Goal: Task Accomplishment & Management: Manage account settings

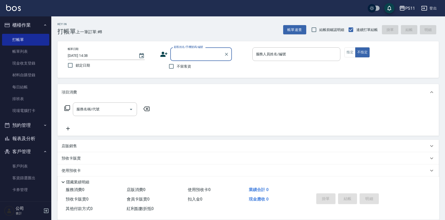
scroll to position [29, 0]
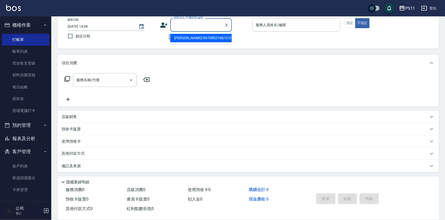
drag, startPoint x: 216, startPoint y: 27, endPoint x: 184, endPoint y: 39, distance: 34.9
click at [216, 27] on input "顧客姓名/手機號碼/編號" at bounding box center [196, 24] width 49 height 9
click at [198, 36] on li "[PERSON_NAME]/0987335558/2591" at bounding box center [200, 38] width 61 height 8
type input "[PERSON_NAME]/0987335558/2591"
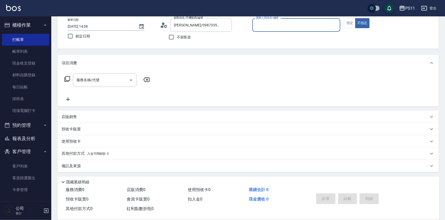
click at [270, 28] on input "服務人員姓名/編號" at bounding box center [296, 24] width 84 height 9
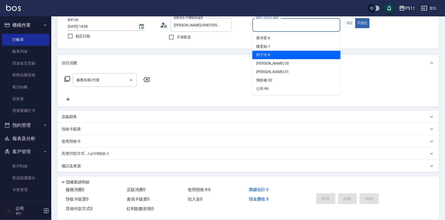
click at [287, 58] on div "[PERSON_NAME]-8" at bounding box center [296, 55] width 88 height 8
type input "[PERSON_NAME]-8"
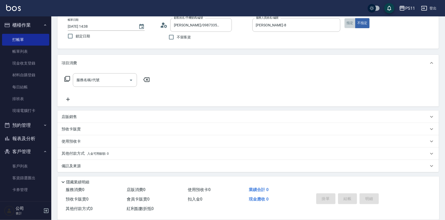
drag, startPoint x: 350, startPoint y: 26, endPoint x: 341, endPoint y: 26, distance: 8.7
click at [348, 26] on button "指定" at bounding box center [349, 23] width 11 height 10
click at [68, 82] on icon at bounding box center [67, 79] width 6 height 6
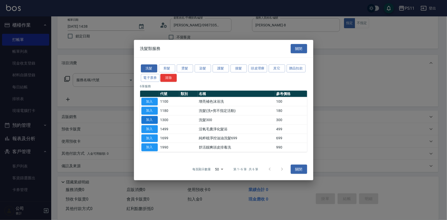
click at [154, 122] on button "加入" at bounding box center [149, 120] width 16 height 8
type input "洗髮300(1300)"
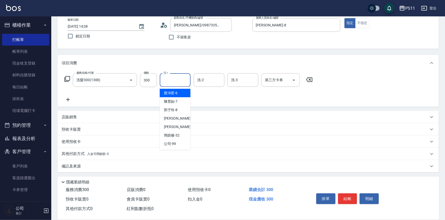
click at [168, 77] on input "洗-1" at bounding box center [175, 80] width 26 height 9
type input "[PERSON_NAME]-20"
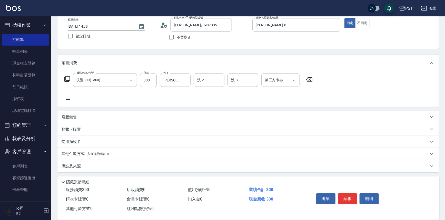
click at [68, 100] on icon at bounding box center [68, 100] width 4 height 4
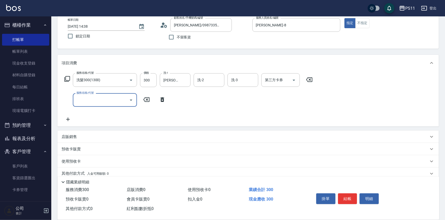
click at [91, 97] on input "服務名稱/代號" at bounding box center [101, 100] width 52 height 9
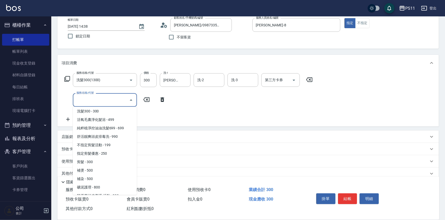
scroll to position [70, 0]
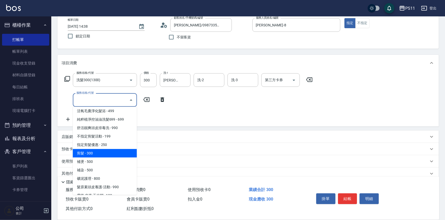
click at [105, 152] on span "剪髮 - 300" at bounding box center [105, 153] width 64 height 8
type input "剪髮(2300)"
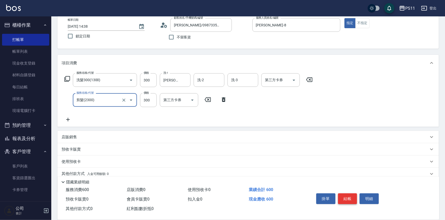
click at [347, 198] on button "結帳" at bounding box center [347, 198] width 19 height 11
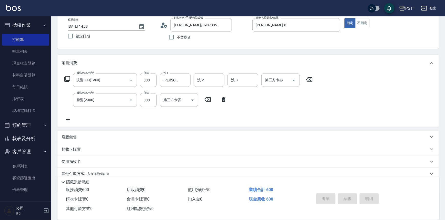
type input "[DATE] 15:37"
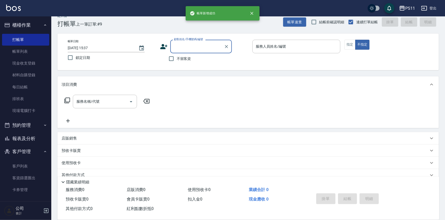
scroll to position [0, 0]
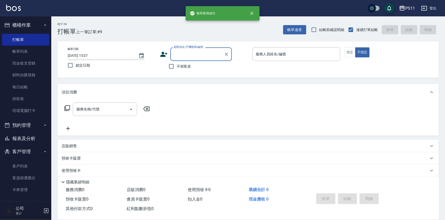
click at [204, 54] on input "顧客姓名/手機號碼/編號" at bounding box center [196, 54] width 49 height 9
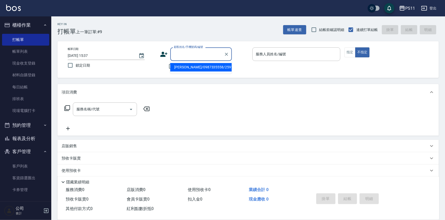
drag, startPoint x: 214, startPoint y: 66, endPoint x: 303, endPoint y: 56, distance: 89.7
click at [214, 66] on li "[PERSON_NAME]/0987335558/2591" at bounding box center [200, 67] width 61 height 8
type input "[PERSON_NAME]/0987335558/2591"
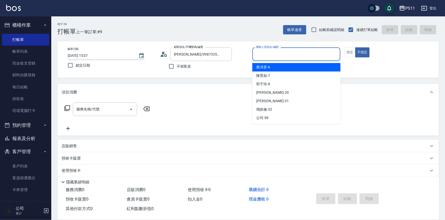
click at [308, 53] on input "服務人員姓名/編號" at bounding box center [296, 54] width 84 height 9
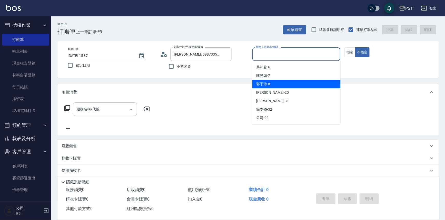
click at [308, 83] on div "[PERSON_NAME]-8" at bounding box center [296, 84] width 88 height 8
type input "[PERSON_NAME]-8"
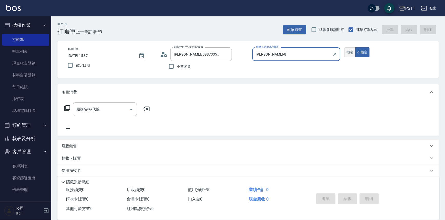
click at [349, 54] on button "指定" at bounding box center [349, 52] width 11 height 10
click at [70, 109] on icon at bounding box center [67, 108] width 6 height 6
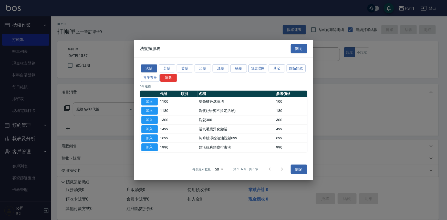
drag, startPoint x: 154, startPoint y: 119, endPoint x: 162, endPoint y: 118, distance: 8.3
click at [154, 119] on button "加入" at bounding box center [149, 120] width 16 height 8
type input "洗髮300(1300)"
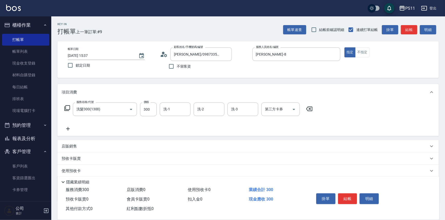
click at [179, 114] on input "洗-1" at bounding box center [175, 109] width 26 height 9
type input "[PERSON_NAME]-20"
click at [347, 197] on button "結帳" at bounding box center [347, 198] width 19 height 11
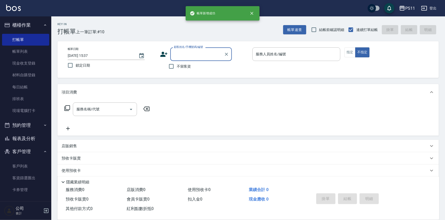
click at [31, 137] on button "報表及分析" at bounding box center [25, 138] width 47 height 13
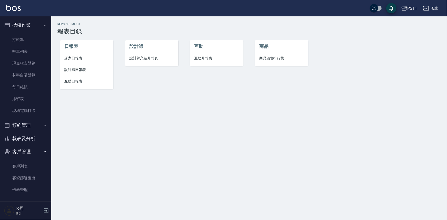
click at [79, 68] on span "設計師日報表" at bounding box center [86, 69] width 45 height 5
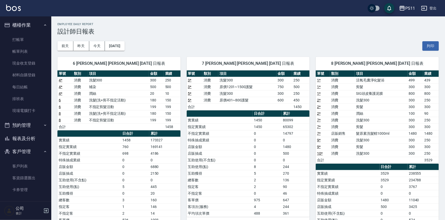
click at [364, 138] on td "洗髮300" at bounding box center [380, 140] width 53 height 7
click at [18, 49] on link "帳單列表" at bounding box center [25, 52] width 47 height 12
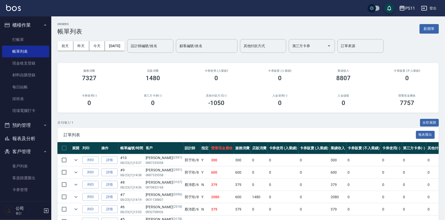
drag, startPoint x: 159, startPoint y: 42, endPoint x: 163, endPoint y: 42, distance: 3.6
click at [160, 42] on div "設計師編號/姓名 設計師編號/姓名" at bounding box center [150, 46] width 46 height 14
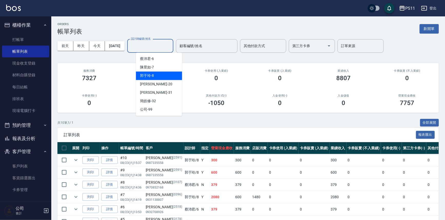
click at [161, 77] on div "[PERSON_NAME]-8" at bounding box center [159, 75] width 46 height 8
type input "[PERSON_NAME]-8"
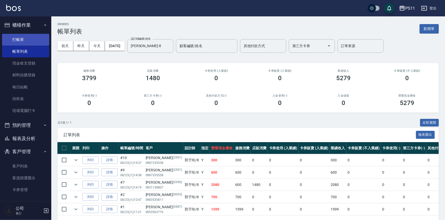
click at [31, 41] on link "打帳單" at bounding box center [25, 40] width 47 height 12
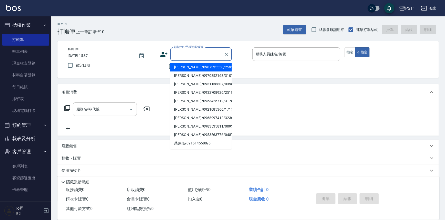
drag, startPoint x: 204, startPoint y: 57, endPoint x: 215, endPoint y: 57, distance: 10.5
click at [206, 57] on input "顧客姓名/手機號碼/編號" at bounding box center [196, 54] width 49 height 9
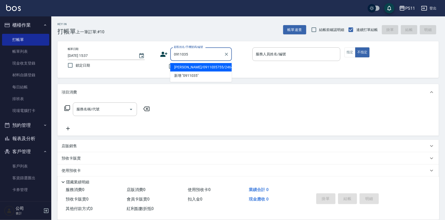
click at [216, 66] on li "[PERSON_NAME]/0911035755/2464" at bounding box center [200, 67] width 61 height 8
type input "[PERSON_NAME]/0911035755/2464"
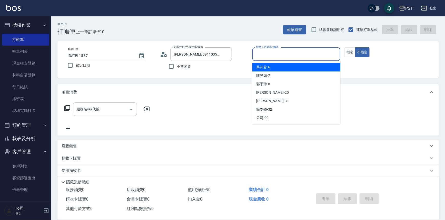
drag, startPoint x: 272, startPoint y: 54, endPoint x: 275, endPoint y: 59, distance: 6.0
click at [273, 54] on input "服務人員姓名/編號" at bounding box center [296, 54] width 84 height 9
click at [284, 69] on div "[PERSON_NAME]6" at bounding box center [296, 67] width 88 height 8
type input "[PERSON_NAME]6"
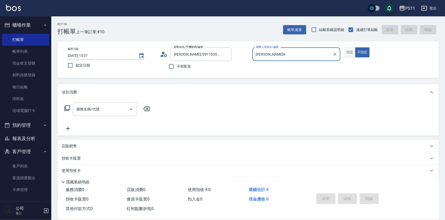
click at [351, 54] on button "指定" at bounding box center [349, 52] width 11 height 10
drag, startPoint x: 60, startPoint y: 110, endPoint x: 64, endPoint y: 110, distance: 3.6
click at [61, 110] on div "服務名稱/代號 服務名稱/代號" at bounding box center [247, 117] width 381 height 35
click at [67, 110] on icon at bounding box center [67, 108] width 6 height 6
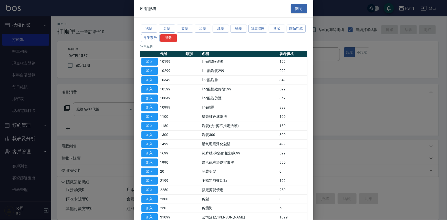
click at [169, 28] on button "剪髮" at bounding box center [167, 29] width 16 height 8
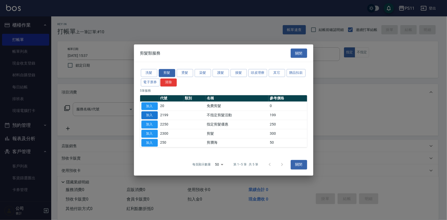
click at [153, 115] on button "加入" at bounding box center [149, 115] width 16 height 8
type input "不指定剪髮活動(2199)"
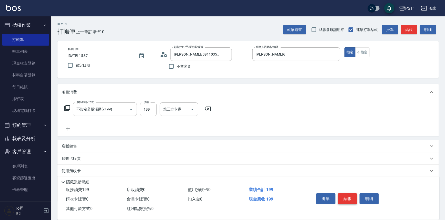
click at [340, 194] on button "結帳" at bounding box center [347, 198] width 19 height 11
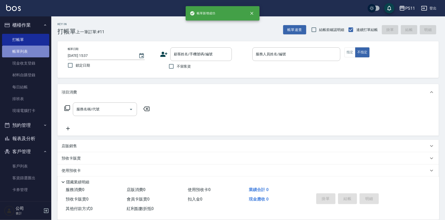
click at [34, 48] on link "帳單列表" at bounding box center [25, 52] width 47 height 12
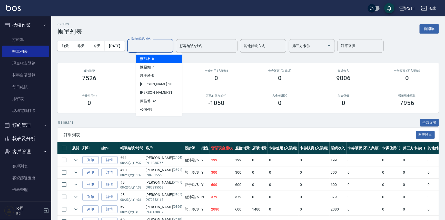
click at [171, 47] on input "設計師編號/姓名" at bounding box center [150, 46] width 42 height 9
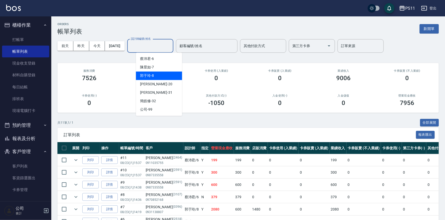
click at [172, 76] on div "[PERSON_NAME]-8" at bounding box center [159, 75] width 46 height 8
type input "[PERSON_NAME]-8"
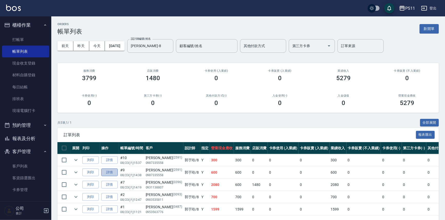
click at [110, 173] on link "詳情" at bounding box center [109, 173] width 16 height 8
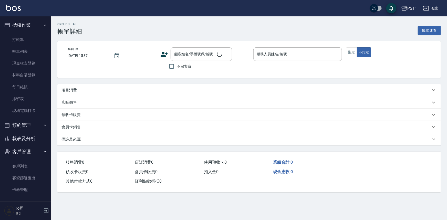
type input "[DATE] 14:38"
type input "[PERSON_NAME]-8"
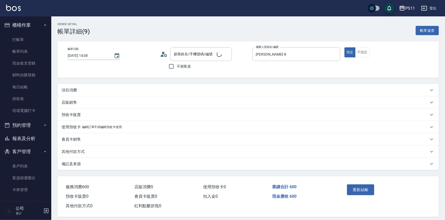
type input "[PERSON_NAME]/0987335558/2591"
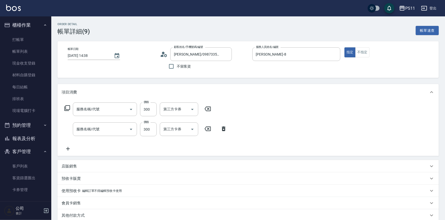
type input "剪髮(2300)"
type input "洗髮300(1300)"
click at [69, 152] on div "服務名稱/代號 剪髮(2300) 服務名稱/代號 價格 300 價格 第三方卡券 第三方卡券 服務名稱/代號 洗髮300(1300) 服務名稱/代號 價格 3…" at bounding box center [247, 128] width 381 height 56
click at [85, 153] on div "服務名稱/代號 剪髮(2300) 服務名稱/代號 價格 300 價格 第三方卡券 第三方卡券 服務名稱/代號 洗髮300(1300) 服務名稱/代號 價格 3…" at bounding box center [247, 128] width 381 height 56
click at [71, 147] on icon at bounding box center [67, 149] width 13 height 6
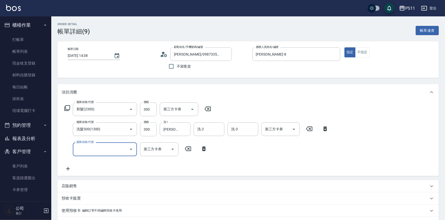
click at [89, 150] on input "服務名稱/代號" at bounding box center [101, 149] width 52 height 9
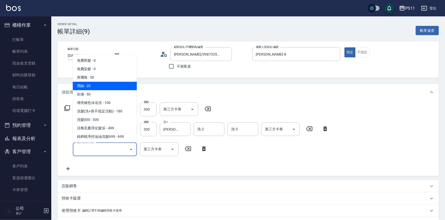
click at [100, 87] on span "潤絲 - 20" at bounding box center [105, 86] width 64 height 8
type input "潤絲(820)"
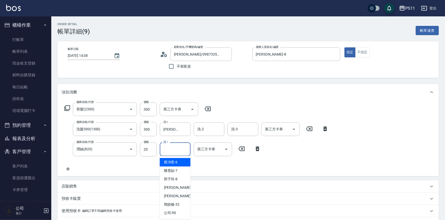
click at [174, 148] on input "護-1" at bounding box center [175, 149] width 26 height 9
click at [177, 189] on span "[PERSON_NAME] -20" at bounding box center [180, 187] width 32 height 5
type input "[PERSON_NAME]-20"
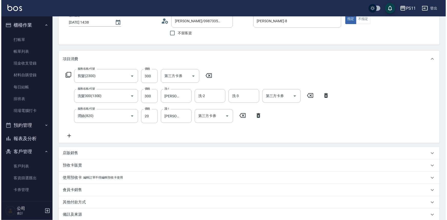
scroll to position [88, 0]
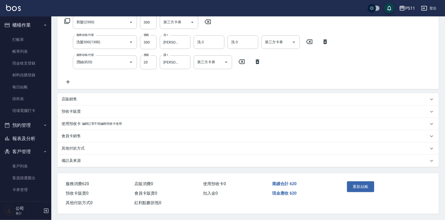
drag, startPoint x: 372, startPoint y: 147, endPoint x: 368, endPoint y: 179, distance: 31.8
click at [362, 181] on button "重新結帳" at bounding box center [360, 186] width 27 height 11
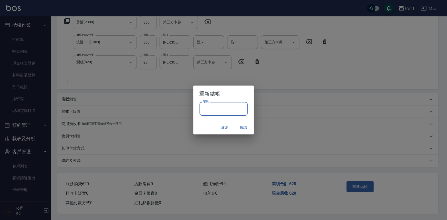
click at [229, 113] on input "密碼" at bounding box center [224, 109] width 48 height 14
drag, startPoint x: 220, startPoint y: 110, endPoint x: 217, endPoint y: 110, distance: 2.8
click at [220, 110] on input "********" at bounding box center [224, 109] width 48 height 14
click at [209, 109] on input "********" at bounding box center [224, 109] width 48 height 14
click at [211, 108] on input "********" at bounding box center [224, 109] width 48 height 14
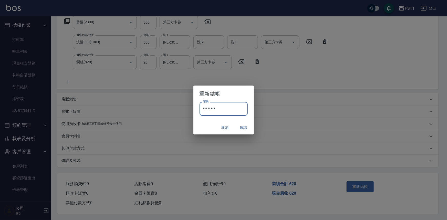
drag, startPoint x: 209, startPoint y: 108, endPoint x: 194, endPoint y: 110, distance: 15.8
click at [194, 110] on div "密碼 ******** 密碼" at bounding box center [223, 111] width 60 height 19
type input "****"
click at [247, 132] on div "取消 確認" at bounding box center [223, 128] width 60 height 14
click at [246, 130] on button "確認" at bounding box center [243, 127] width 16 height 9
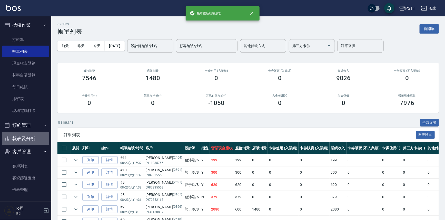
click at [30, 138] on button "報表及分析" at bounding box center [25, 138] width 47 height 13
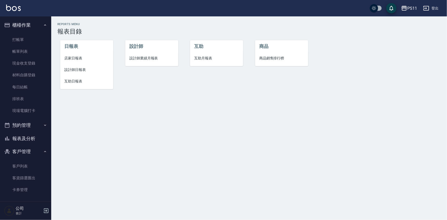
click at [86, 70] on span "設計師日報表" at bounding box center [86, 69] width 45 height 5
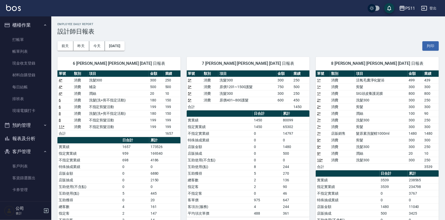
click at [275, 113] on th "日合計" at bounding box center [266, 113] width 29 height 7
drag, startPoint x: 30, startPoint y: 136, endPoint x: 34, endPoint y: 136, distance: 3.6
click at [30, 136] on button "報表及分析" at bounding box center [25, 138] width 47 height 13
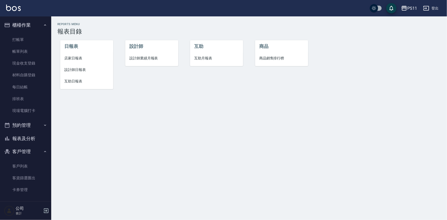
click at [80, 69] on span "設計師日報表" at bounding box center [86, 69] width 45 height 5
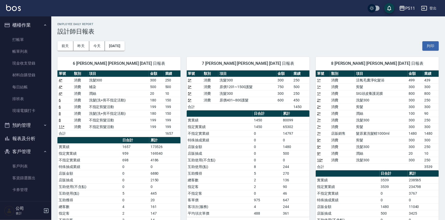
click at [31, 139] on button "報表及分析" at bounding box center [25, 138] width 47 height 13
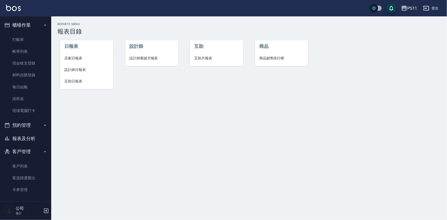
click at [74, 83] on span "互助日報表" at bounding box center [86, 81] width 45 height 5
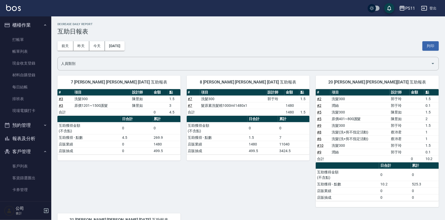
drag, startPoint x: 218, startPoint y: 116, endPoint x: 255, endPoint y: 143, distance: 47.1
click at [255, 143] on td "1480" at bounding box center [262, 144] width 30 height 7
click at [27, 137] on button "報表及分析" at bounding box center [25, 138] width 47 height 13
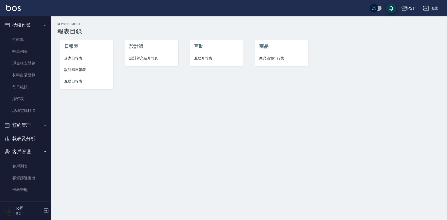
click at [67, 71] on span "設計師日報表" at bounding box center [86, 69] width 45 height 5
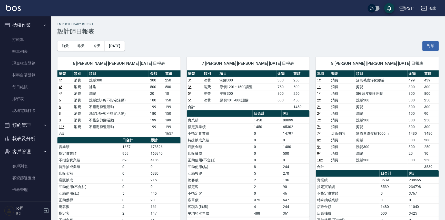
click at [205, 85] on td "消費" at bounding box center [210, 87] width 16 height 7
click at [20, 167] on link "客戶列表" at bounding box center [25, 166] width 47 height 12
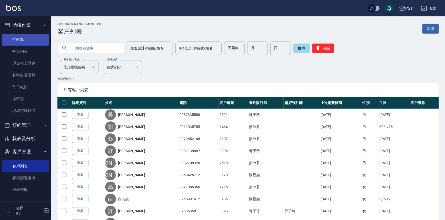
click at [28, 36] on link "打帳單" at bounding box center [25, 40] width 47 height 12
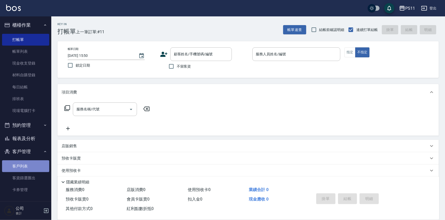
click at [29, 168] on link "客戶列表" at bounding box center [25, 166] width 47 height 12
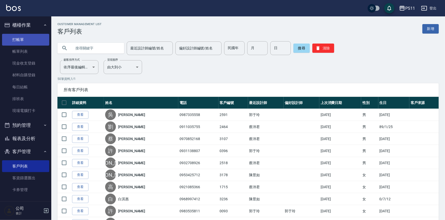
click at [23, 38] on link "打帳單" at bounding box center [25, 40] width 47 height 12
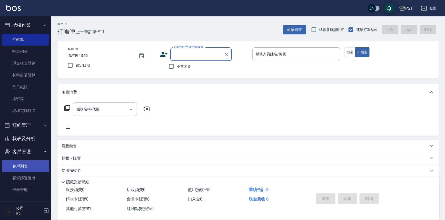
click at [25, 164] on link "客戶列表" at bounding box center [25, 166] width 47 height 12
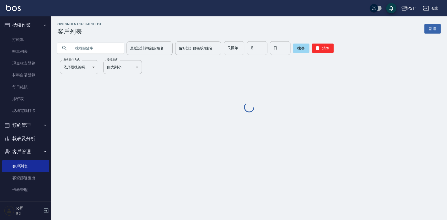
click at [86, 50] on input "text" at bounding box center [96, 48] width 48 height 14
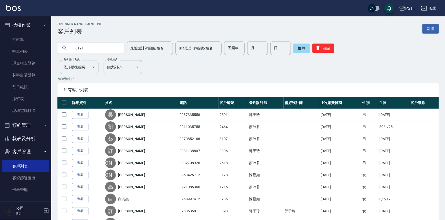
type input "0191"
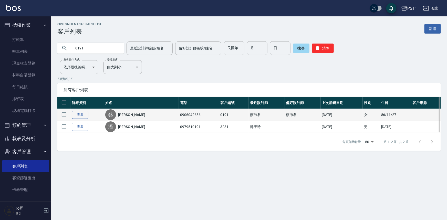
click at [77, 112] on link "查看" at bounding box center [80, 115] width 16 height 8
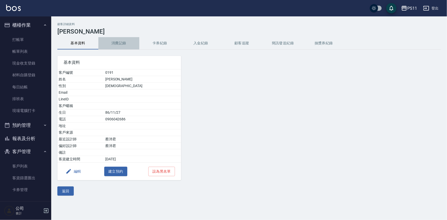
click at [123, 41] on button "消費記錄" at bounding box center [118, 43] width 41 height 12
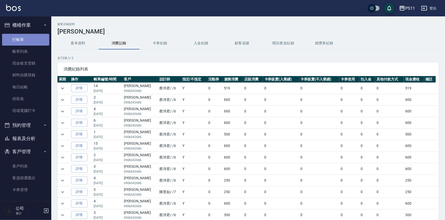
click at [26, 40] on link "打帳單" at bounding box center [25, 40] width 47 height 12
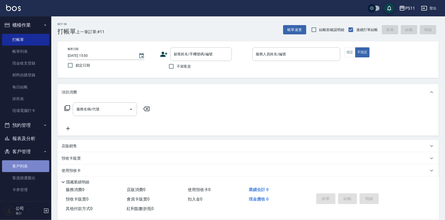
click at [33, 168] on link "客戶列表" at bounding box center [25, 166] width 47 height 12
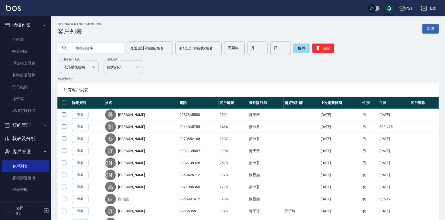
click at [13, 138] on button "報表及分析" at bounding box center [25, 138] width 47 height 13
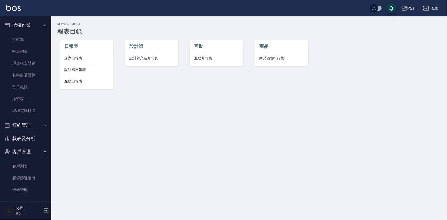
click at [84, 70] on span "設計師日報表" at bounding box center [86, 69] width 45 height 5
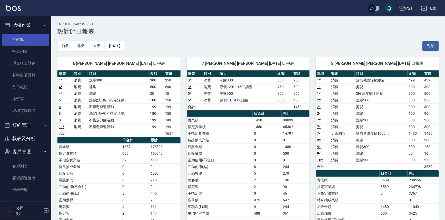
click at [30, 38] on link "打帳單" at bounding box center [25, 40] width 47 height 12
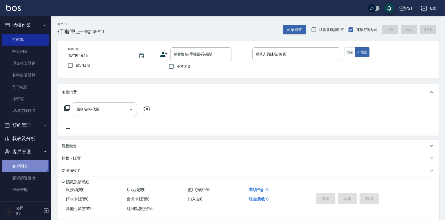
click at [19, 164] on link "客戶列表" at bounding box center [25, 166] width 47 height 12
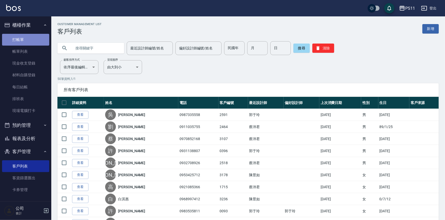
click at [35, 36] on link "打帳單" at bounding box center [25, 40] width 47 height 12
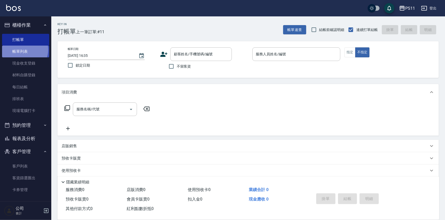
click at [23, 50] on link "帳單列表" at bounding box center [25, 52] width 47 height 12
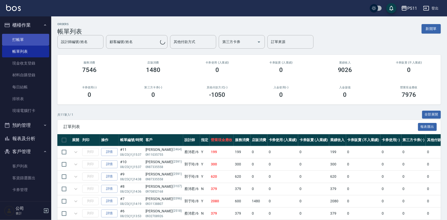
click at [26, 38] on link "打帳單" at bounding box center [25, 40] width 47 height 12
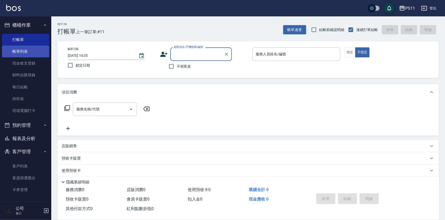
click at [30, 49] on link "帳單列表" at bounding box center [25, 52] width 47 height 12
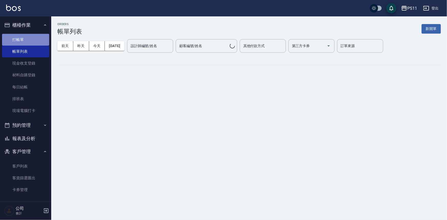
click at [31, 41] on link "打帳單" at bounding box center [25, 40] width 47 height 12
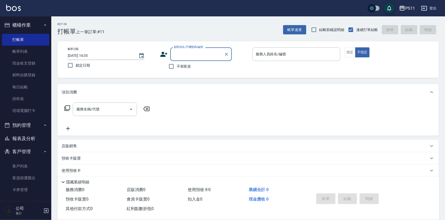
click at [34, 154] on button "客戶管理" at bounding box center [25, 151] width 47 height 13
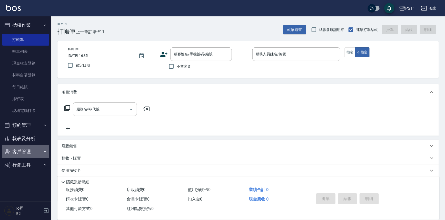
drag, startPoint x: 29, startPoint y: 152, endPoint x: 31, endPoint y: 154, distance: 3.1
click at [30, 152] on button "客戶管理" at bounding box center [25, 151] width 47 height 13
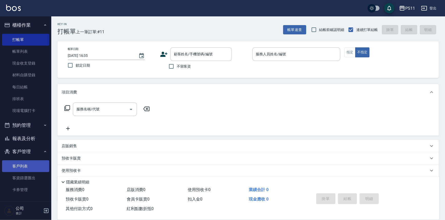
click at [35, 164] on link "客戶列表" at bounding box center [25, 166] width 47 height 12
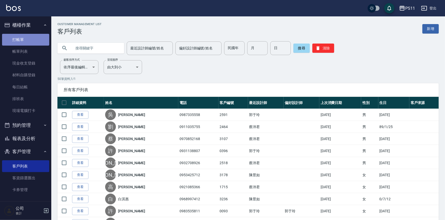
click at [36, 37] on link "打帳單" at bounding box center [25, 40] width 47 height 12
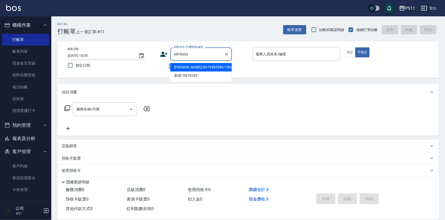
click at [209, 69] on li "[PERSON_NAME]/0979353589/1804" at bounding box center [200, 67] width 61 height 8
type input "[PERSON_NAME]/0979353589/1804"
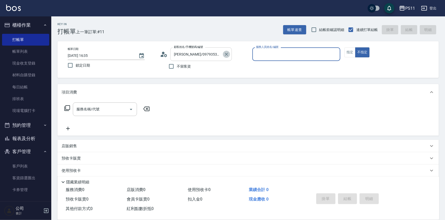
click at [228, 55] on icon "Clear" at bounding box center [226, 54] width 5 height 5
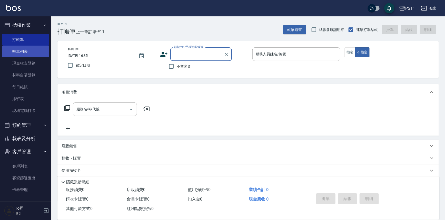
click at [30, 59] on link "現金收支登錄" at bounding box center [25, 63] width 47 height 12
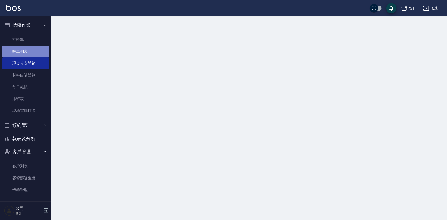
click at [31, 53] on link "帳單列表" at bounding box center [25, 52] width 47 height 12
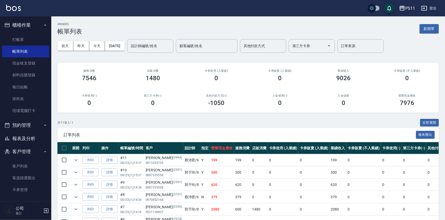
scroll to position [23, 0]
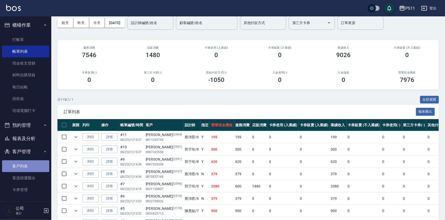
click at [27, 163] on link "客戶列表" at bounding box center [25, 166] width 47 height 12
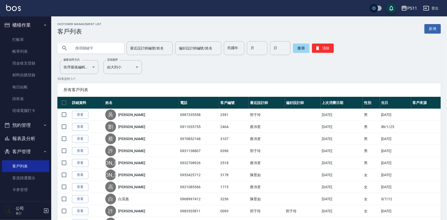
click at [109, 49] on input "text" at bounding box center [96, 48] width 48 height 14
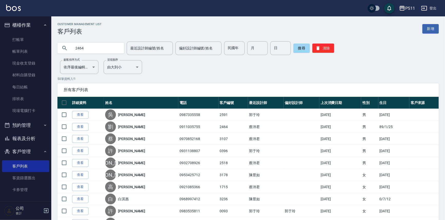
type input "2464"
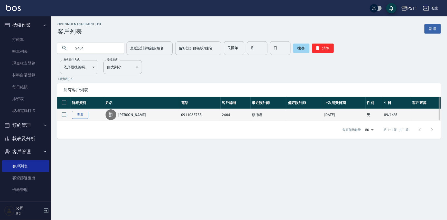
click at [82, 115] on link "查看" at bounding box center [80, 115] width 16 height 8
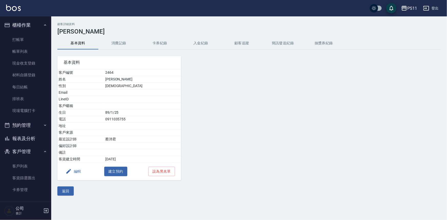
click at [120, 36] on div "顧客詳細資料 [PERSON_NAME]資料 消費記錄 卡券紀錄 入金紀錄 顧客追蹤 簡訊發送紀錄 抽獎券紀錄 基本資料 客戶編號 2464 姓名 [PERS…" at bounding box center [249, 109] width 396 height 173
drag, startPoint x: 120, startPoint y: 42, endPoint x: 117, endPoint y: 39, distance: 3.9
click at [119, 41] on button "消費記錄" at bounding box center [118, 43] width 41 height 12
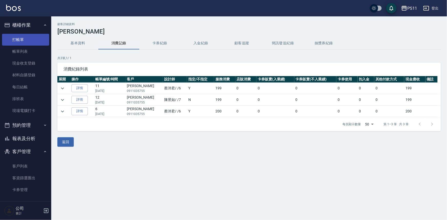
click at [18, 36] on link "打帳單" at bounding box center [25, 40] width 47 height 12
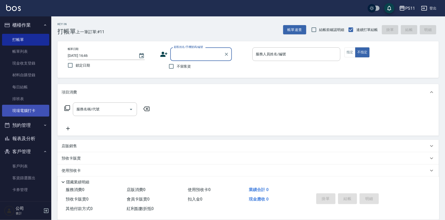
click at [40, 109] on link "現場電腦打卡" at bounding box center [25, 111] width 47 height 12
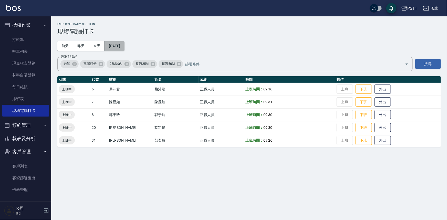
click at [124, 48] on button "[DATE]" at bounding box center [114, 45] width 19 height 9
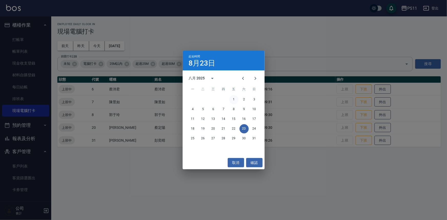
click at [233, 99] on button "1" at bounding box center [233, 99] width 9 height 9
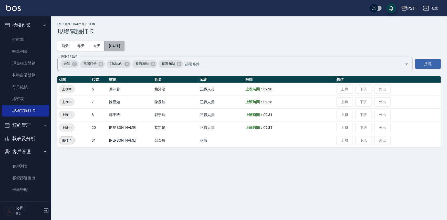
click at [120, 46] on button "[DATE]" at bounding box center [114, 45] width 19 height 9
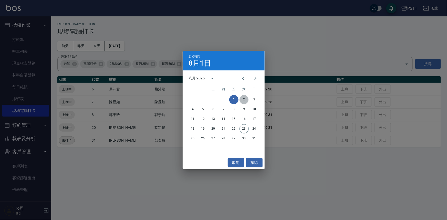
click at [241, 102] on button "2" at bounding box center [244, 99] width 9 height 9
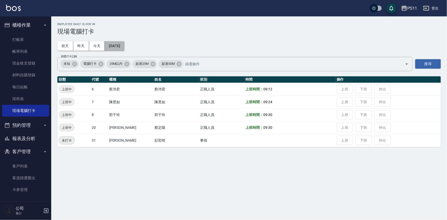
click at [117, 47] on button "[DATE]" at bounding box center [114, 45] width 19 height 9
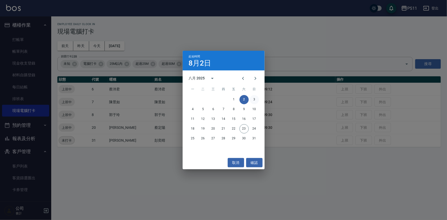
click at [256, 99] on button "3" at bounding box center [254, 99] width 9 height 9
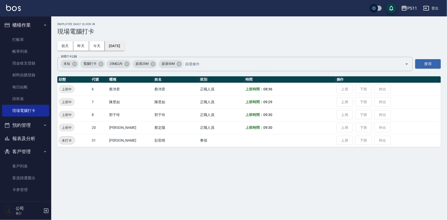
click at [117, 44] on button "[DATE]" at bounding box center [114, 45] width 19 height 9
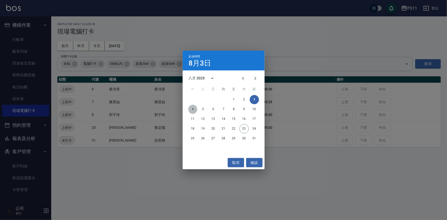
click at [194, 109] on button "4" at bounding box center [192, 109] width 9 height 9
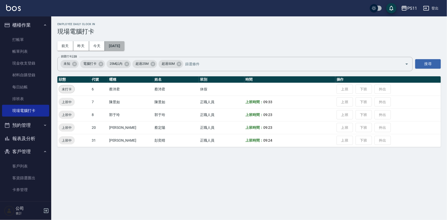
click at [124, 48] on button "[DATE]" at bounding box center [114, 45] width 19 height 9
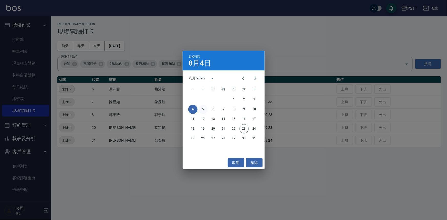
click at [203, 110] on button "5" at bounding box center [203, 109] width 9 height 9
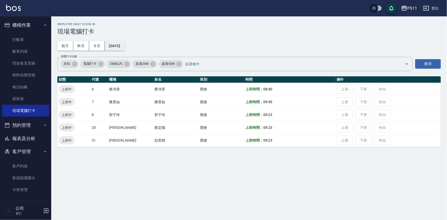
click at [124, 44] on button "[DATE]" at bounding box center [114, 45] width 19 height 9
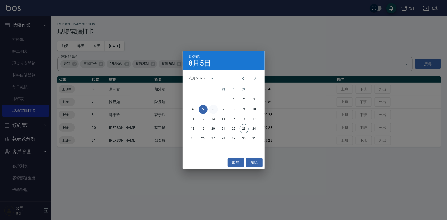
click at [214, 110] on button "6" at bounding box center [213, 109] width 9 height 9
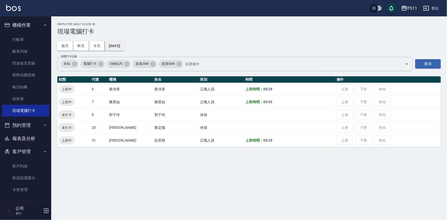
click at [124, 49] on button "[DATE]" at bounding box center [114, 45] width 19 height 9
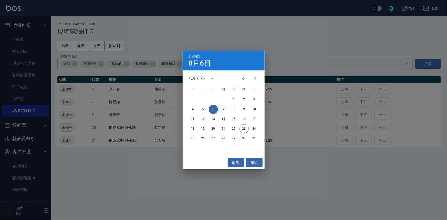
click at [226, 109] on button "7" at bounding box center [223, 109] width 9 height 9
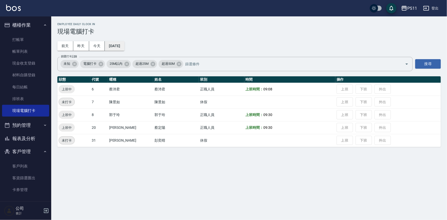
click at [124, 46] on button "[DATE]" at bounding box center [114, 45] width 19 height 9
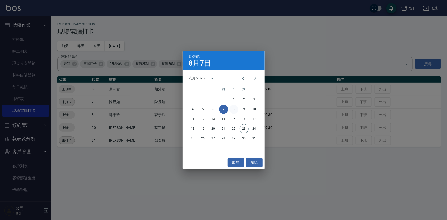
click at [234, 111] on button "8" at bounding box center [233, 109] width 9 height 9
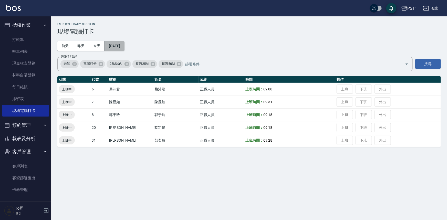
click at [121, 48] on button "[DATE]" at bounding box center [114, 45] width 19 height 9
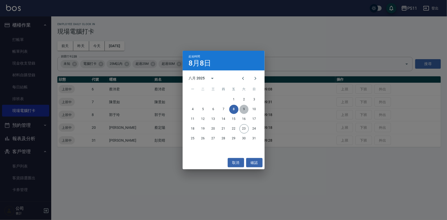
click at [246, 108] on button "9" at bounding box center [244, 109] width 9 height 9
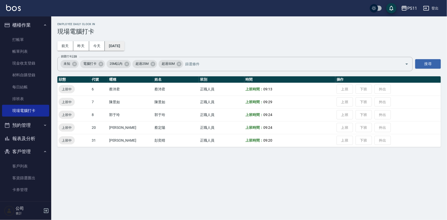
click at [121, 42] on button "[DATE]" at bounding box center [114, 45] width 19 height 9
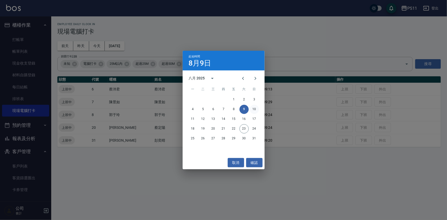
click at [252, 107] on button "10" at bounding box center [254, 109] width 9 height 9
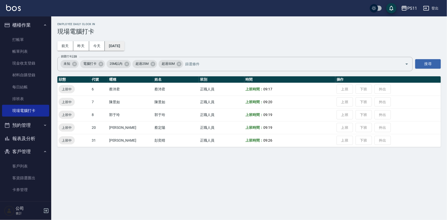
click at [123, 47] on button "[DATE]" at bounding box center [114, 45] width 19 height 9
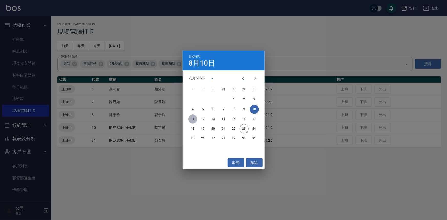
click at [195, 120] on button "11" at bounding box center [192, 119] width 9 height 9
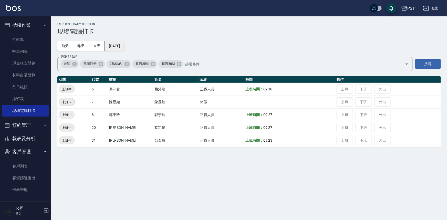
click at [124, 47] on button "[DATE]" at bounding box center [114, 45] width 19 height 9
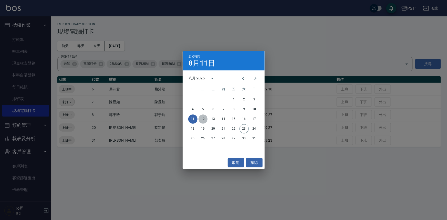
click at [204, 119] on button "12" at bounding box center [203, 119] width 9 height 9
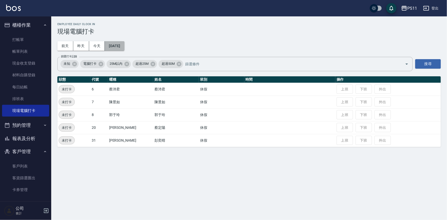
click at [117, 44] on button "[DATE]" at bounding box center [114, 45] width 19 height 9
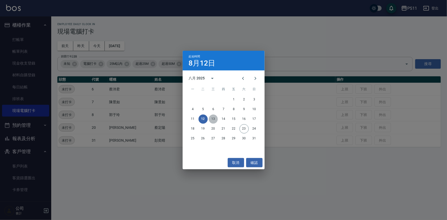
click at [213, 122] on button "13" at bounding box center [213, 119] width 9 height 9
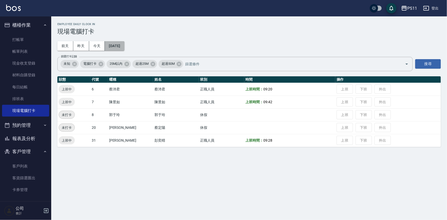
click at [124, 48] on button "[DATE]" at bounding box center [114, 45] width 19 height 9
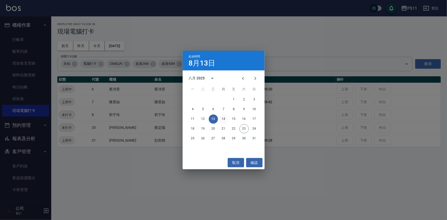
click at [224, 118] on button "14" at bounding box center [223, 119] width 9 height 9
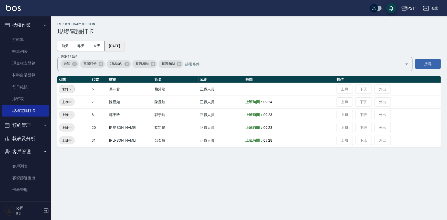
click at [123, 42] on button "[DATE]" at bounding box center [114, 45] width 19 height 9
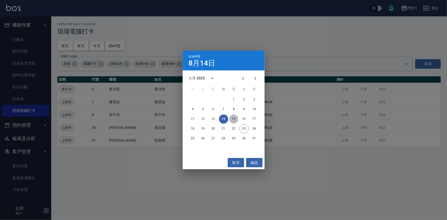
click at [235, 120] on button "15" at bounding box center [233, 119] width 9 height 9
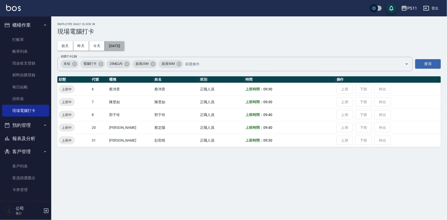
click at [124, 45] on button "[DATE]" at bounding box center [114, 45] width 19 height 9
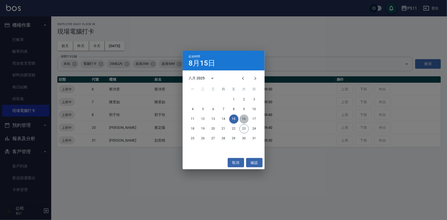
click at [240, 118] on button "16" at bounding box center [244, 119] width 9 height 9
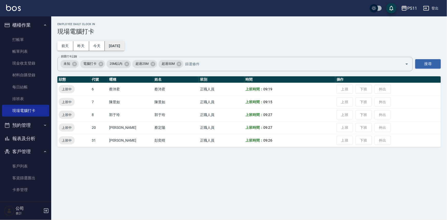
click at [124, 46] on button "[DATE]" at bounding box center [114, 45] width 19 height 9
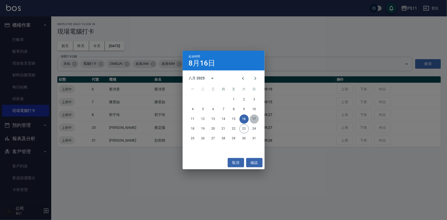
click at [253, 121] on button "17" at bounding box center [254, 119] width 9 height 9
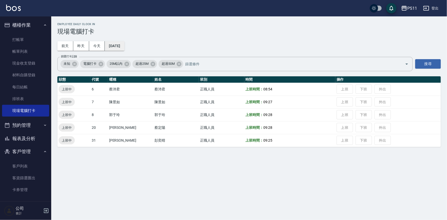
click at [124, 46] on button "[DATE]" at bounding box center [114, 45] width 19 height 9
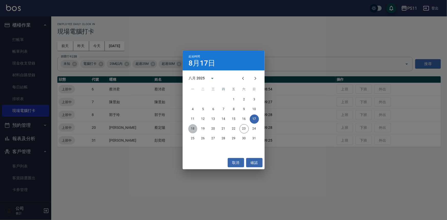
click at [196, 129] on button "18" at bounding box center [192, 128] width 9 height 9
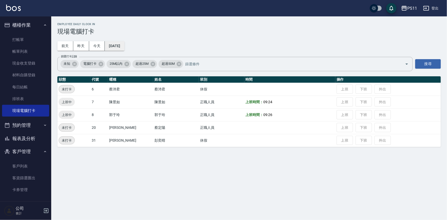
click at [121, 46] on button "[DATE]" at bounding box center [114, 45] width 19 height 9
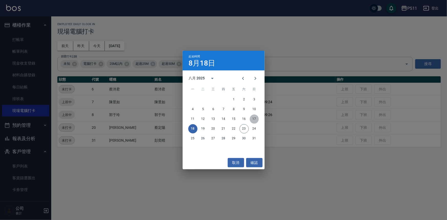
click at [256, 120] on button "17" at bounding box center [254, 119] width 9 height 9
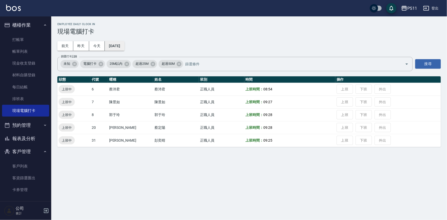
click at [124, 45] on button "[DATE]" at bounding box center [114, 45] width 19 height 9
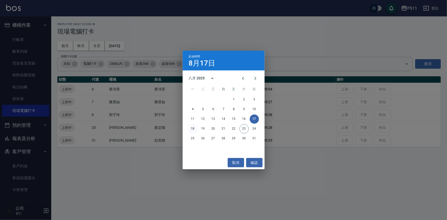
click at [193, 129] on button "18" at bounding box center [192, 128] width 9 height 9
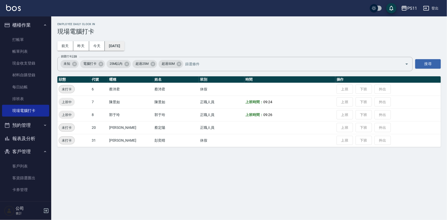
click at [124, 42] on button "[DATE]" at bounding box center [114, 45] width 19 height 9
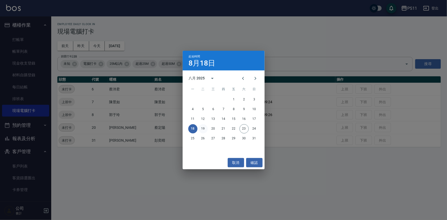
click at [205, 129] on button "19" at bounding box center [203, 128] width 9 height 9
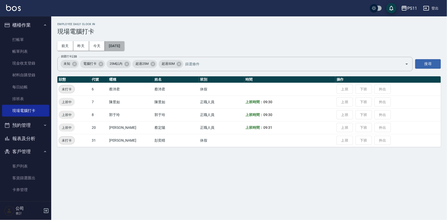
click at [124, 47] on button "[DATE]" at bounding box center [114, 45] width 19 height 9
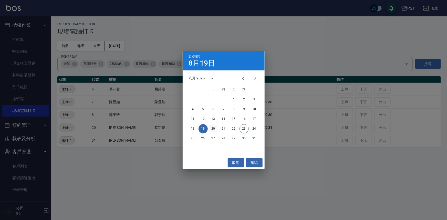
click at [213, 130] on button "20" at bounding box center [213, 128] width 9 height 9
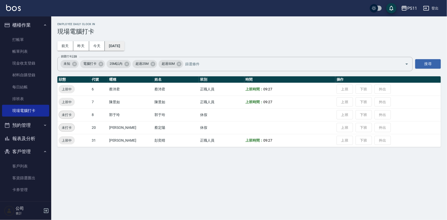
click at [124, 46] on button "[DATE]" at bounding box center [114, 45] width 19 height 9
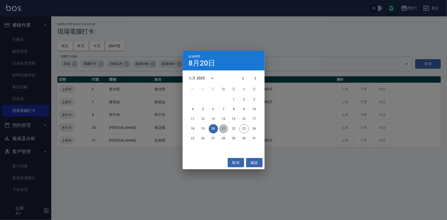
click at [220, 129] on button "21" at bounding box center [223, 128] width 9 height 9
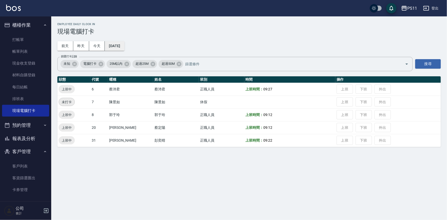
click at [122, 46] on button "[DATE]" at bounding box center [114, 45] width 19 height 9
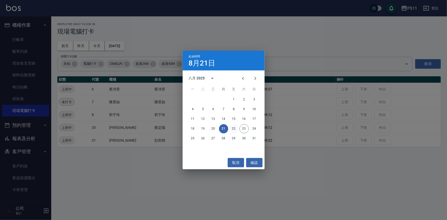
click at [234, 129] on button "22" at bounding box center [233, 128] width 9 height 9
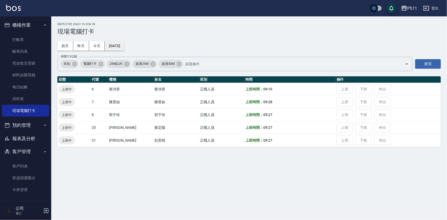
click at [119, 47] on button "[DATE]" at bounding box center [114, 45] width 19 height 9
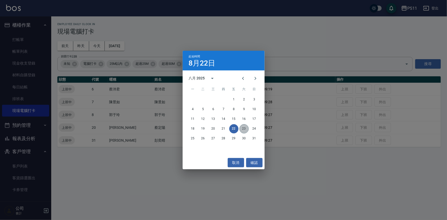
click at [244, 130] on button "23" at bounding box center [244, 128] width 9 height 9
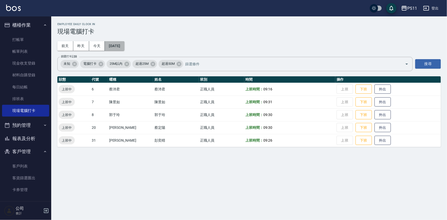
click at [124, 46] on button "[DATE]" at bounding box center [114, 45] width 19 height 9
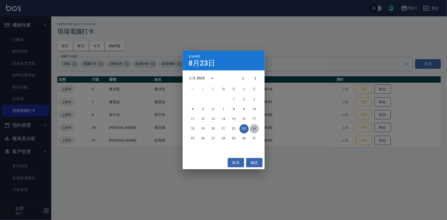
click at [253, 130] on button "24" at bounding box center [254, 128] width 9 height 9
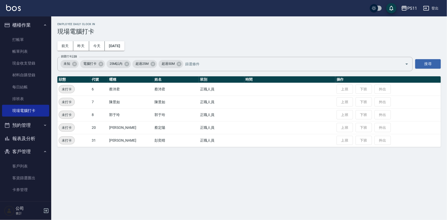
click at [36, 123] on button "預約管理" at bounding box center [25, 125] width 47 height 13
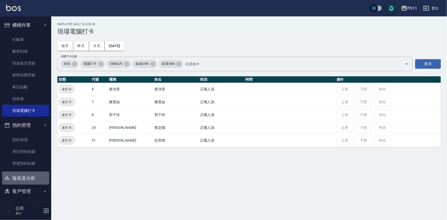
click at [35, 175] on button "報表及分析" at bounding box center [25, 178] width 47 height 13
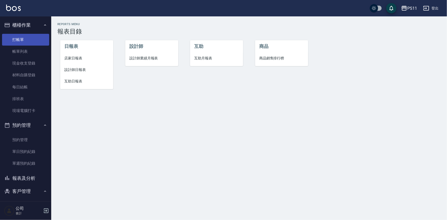
click at [29, 45] on ul "打帳單 帳單列表 現金收支登錄 材料自購登錄 每日結帳 排班表 現場電腦打卡" at bounding box center [25, 75] width 47 height 87
click at [69, 68] on span "設計師日報表" at bounding box center [86, 69] width 45 height 5
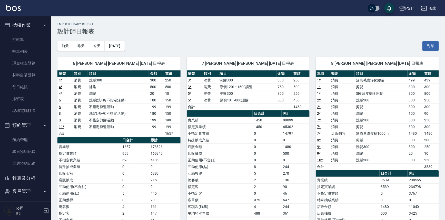
click at [32, 173] on button "報表及分析" at bounding box center [25, 178] width 47 height 13
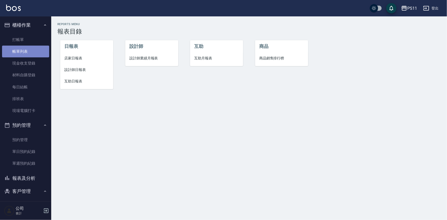
click at [29, 51] on link "帳單列表" at bounding box center [25, 52] width 47 height 12
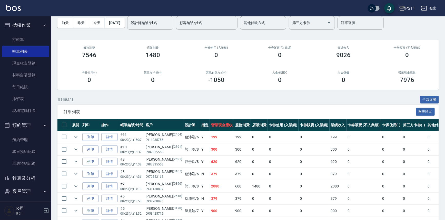
scroll to position [46, 0]
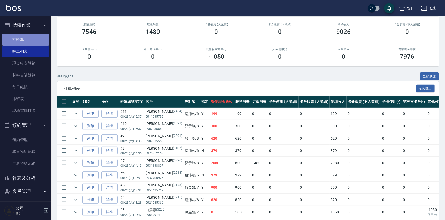
click at [30, 42] on link "打帳單" at bounding box center [25, 40] width 47 height 12
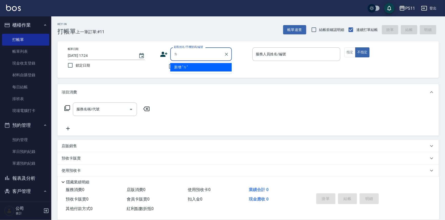
type input "ㄘ"
type input "ㄨ"
type input "羅"
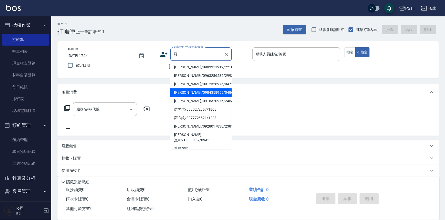
scroll to position [94, 0]
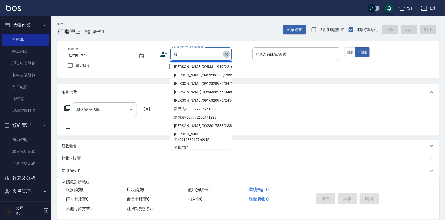
click at [225, 56] on icon "Clear" at bounding box center [226, 54] width 5 height 5
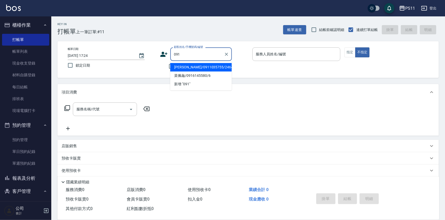
scroll to position [0, 0]
type input "09191"
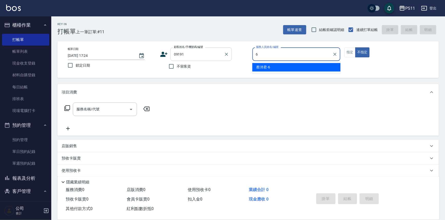
type input "[PERSON_NAME]6"
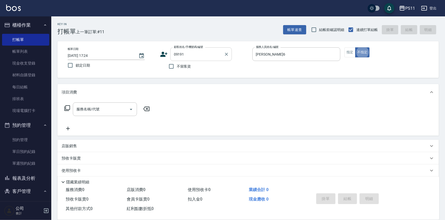
type button "false"
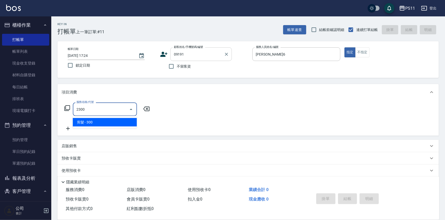
type input "剪髮(2300)"
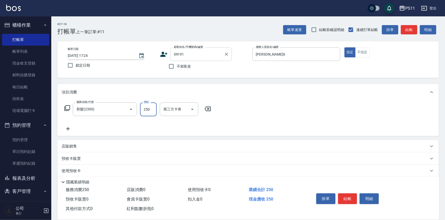
type input "250"
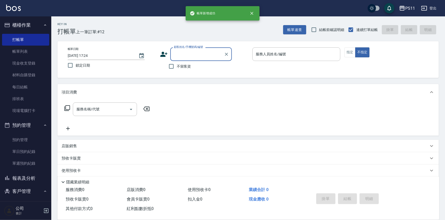
drag, startPoint x: 39, startPoint y: 51, endPoint x: 137, endPoint y: 111, distance: 114.9
click at [39, 51] on link "帳單列表" at bounding box center [25, 52] width 47 height 12
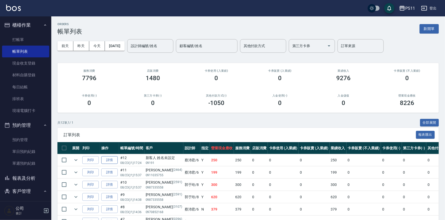
click at [107, 161] on link "詳情" at bounding box center [109, 160] width 16 height 8
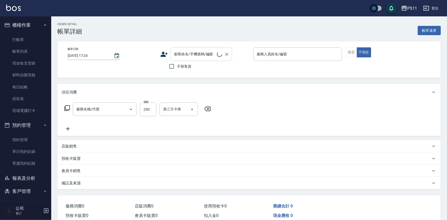
type input "[PERSON_NAME]6"
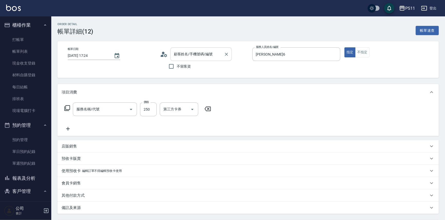
type input "剪髮(2300)"
type input "新客人 姓名未設定/09191/null"
click at [225, 55] on icon "Clear" at bounding box center [226, 54] width 3 height 3
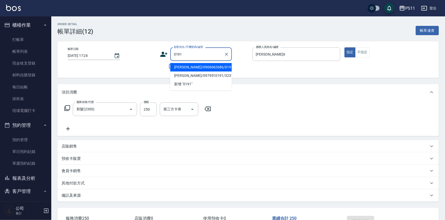
click at [198, 65] on li "[PERSON_NAME]/0906042686/0191" at bounding box center [200, 67] width 61 height 8
type input "[PERSON_NAME]/0906042686/0191"
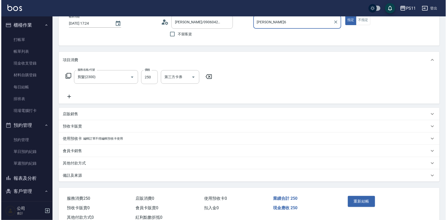
scroll to position [48, 0]
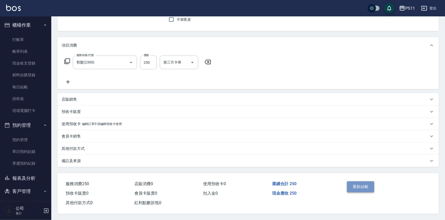
click at [358, 186] on button "重新結帳" at bounding box center [360, 186] width 27 height 11
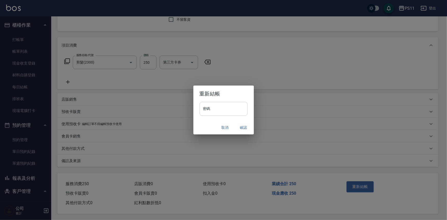
drag, startPoint x: 225, startPoint y: 108, endPoint x: 222, endPoint y: 107, distance: 2.9
click at [225, 108] on input "密碼" at bounding box center [224, 109] width 48 height 14
type input "****"
click at [246, 127] on button "確認" at bounding box center [243, 127] width 16 height 9
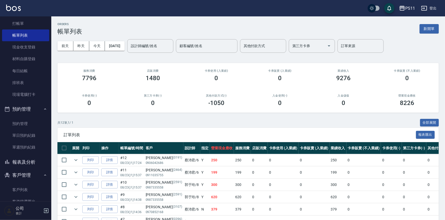
scroll to position [23, 0]
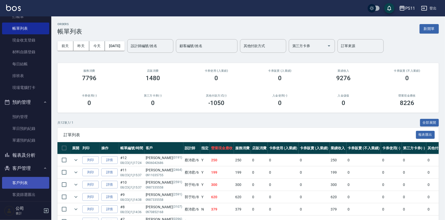
click at [32, 180] on link "客戶列表" at bounding box center [25, 183] width 47 height 12
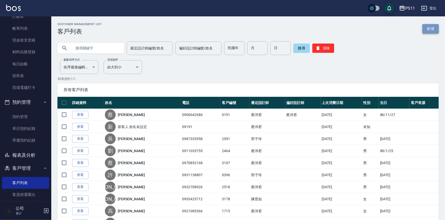
click at [431, 29] on link "新增" at bounding box center [430, 28] width 16 height 9
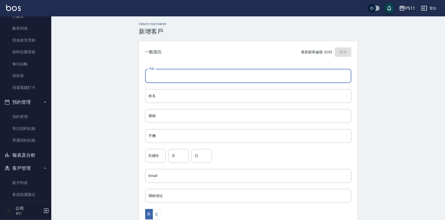
click at [235, 75] on input "代號" at bounding box center [248, 76] width 206 height 14
type input "3258"
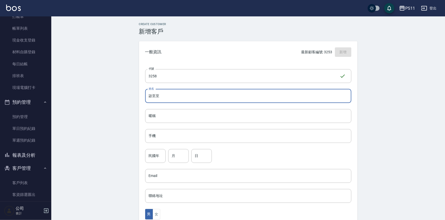
click at [166, 97] on input "鼯至至" at bounding box center [248, 96] width 206 height 14
type input "鼯"
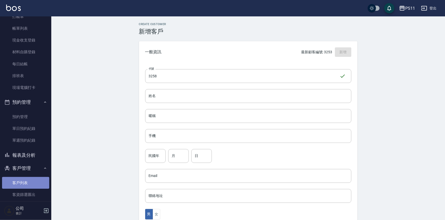
drag, startPoint x: 36, startPoint y: 181, endPoint x: 38, endPoint y: 150, distance: 31.3
click at [36, 181] on link "客戶列表" at bounding box center [25, 183] width 47 height 12
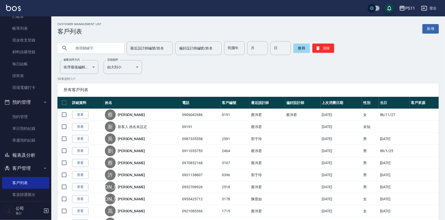
click at [81, 49] on input "text" at bounding box center [96, 48] width 48 height 14
type input "0978112053"
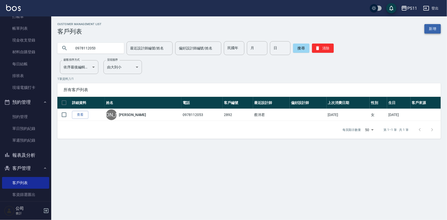
click at [434, 28] on link "新增" at bounding box center [433, 28] width 16 height 9
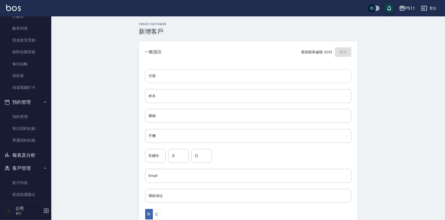
click at [164, 77] on input "代號" at bounding box center [248, 76] width 206 height 14
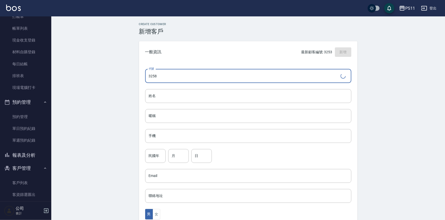
type input "3258"
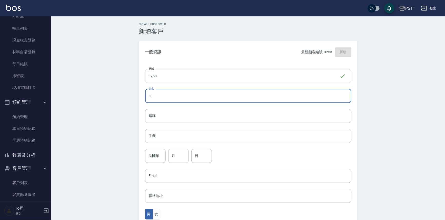
type input "鼯"
type input "[PERSON_NAME]"
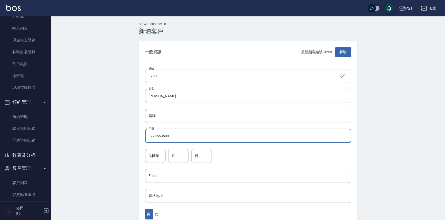
type input "0928553593"
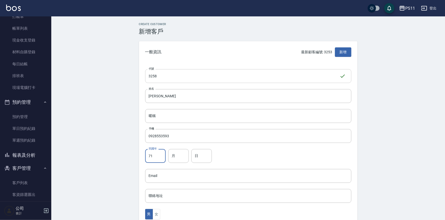
type input "71"
type input "3"
type input "15"
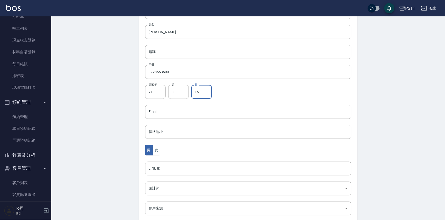
scroll to position [113, 0]
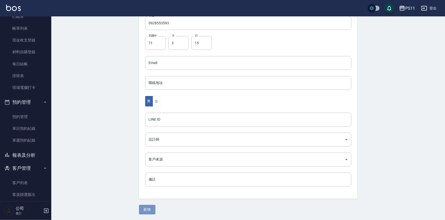
click at [145, 205] on button "新增" at bounding box center [147, 209] width 16 height 9
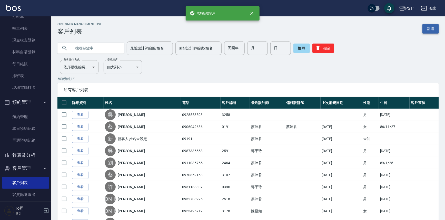
click at [432, 28] on link "新增" at bounding box center [430, 28] width 16 height 9
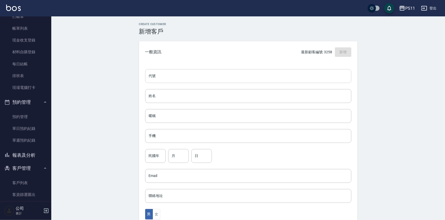
click at [225, 76] on input "代號" at bounding box center [248, 76] width 206 height 14
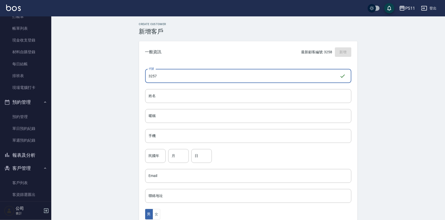
type input "3257"
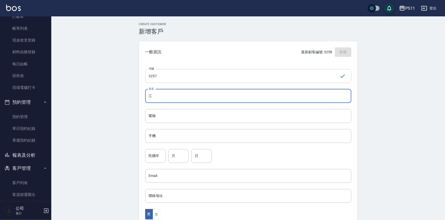
type input "江"
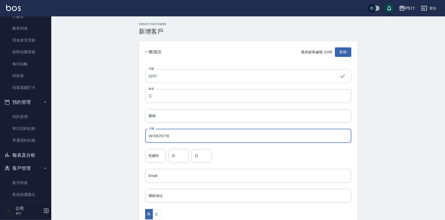
type input "0970670778"
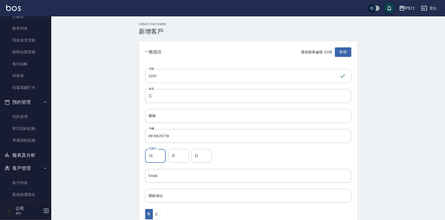
type input "75"
type input "1"
type input "22"
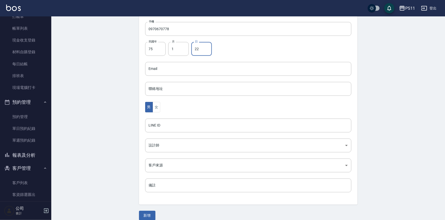
scroll to position [113, 0]
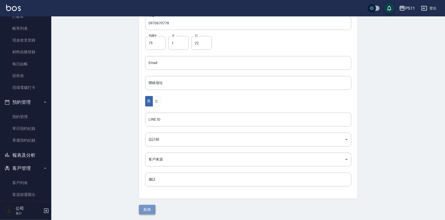
click at [151, 208] on button "新增" at bounding box center [147, 209] width 16 height 9
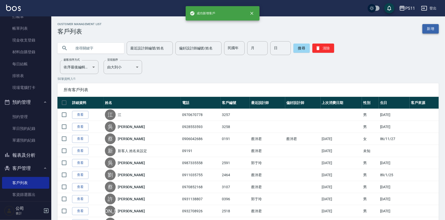
click at [433, 28] on link "新增" at bounding box center [430, 28] width 16 height 9
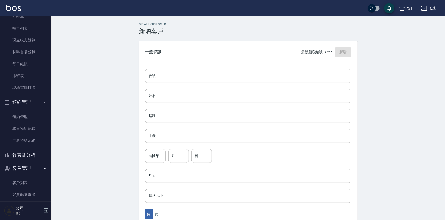
drag, startPoint x: 274, startPoint y: 77, endPoint x: 277, endPoint y: 78, distance: 3.0
click at [274, 77] on input "代號" at bounding box center [248, 76] width 206 height 14
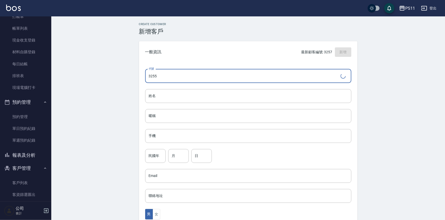
type input "3255"
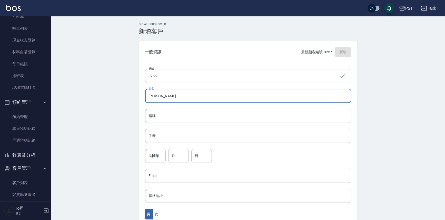
type input "[PERSON_NAME]"
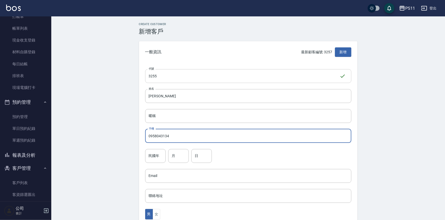
type input "0958043134"
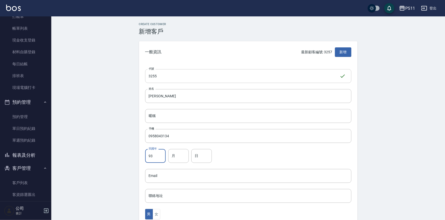
type input "93"
type input "10"
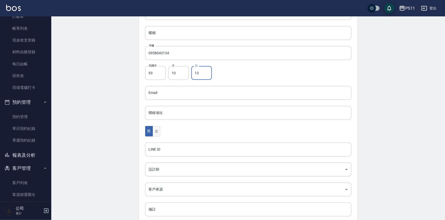
scroll to position [113, 0]
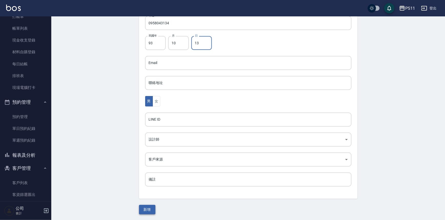
type input "13"
click at [150, 208] on button "新增" at bounding box center [147, 209] width 16 height 9
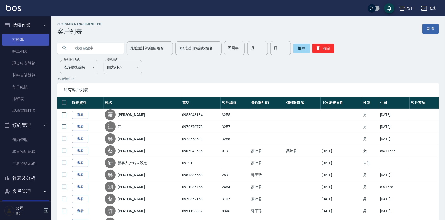
click at [23, 41] on link "打帳單" at bounding box center [25, 40] width 47 height 12
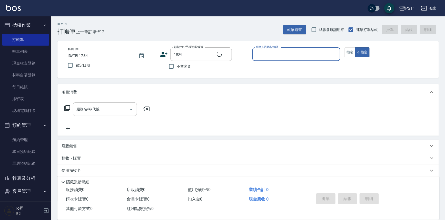
type input "[PERSON_NAME]/0979353589/1804"
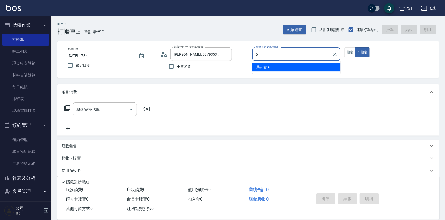
type input "[PERSON_NAME]6"
type button "false"
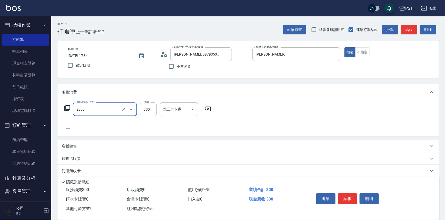
type input "剪髮(2300)"
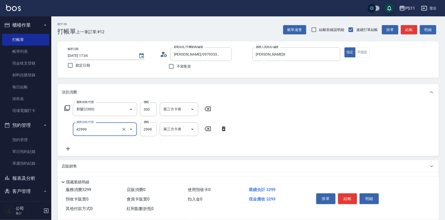
type input "漂染肩上2999以上(42999)"
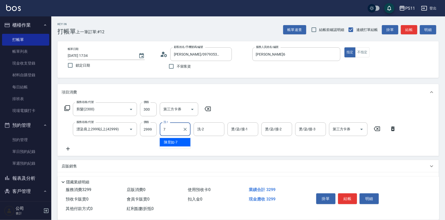
type input "陳昱如-7"
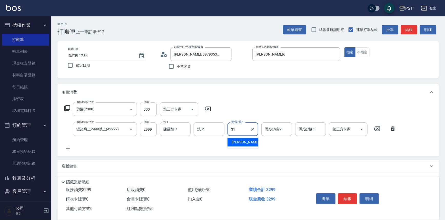
type input "[PERSON_NAME]-31"
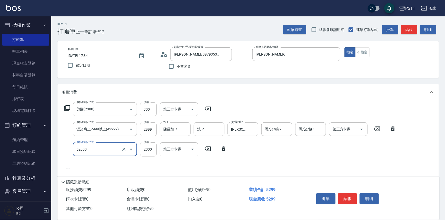
type input "原價1501~2000護髮(52000)"
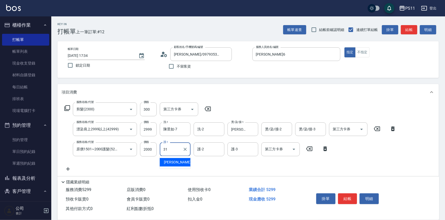
type input "[PERSON_NAME]-31"
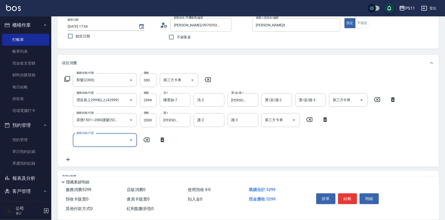
scroll to position [89, 0]
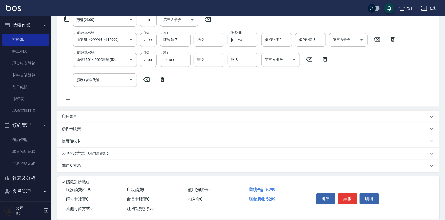
click at [72, 118] on p "店販銷售" at bounding box center [68, 116] width 15 height 5
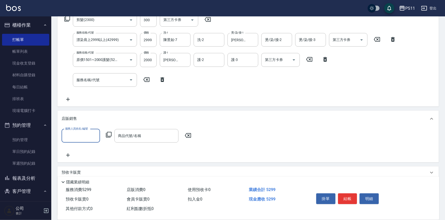
scroll to position [0, 0]
click at [77, 133] on input "服務人員姓名/編號" at bounding box center [81, 135] width 34 height 9
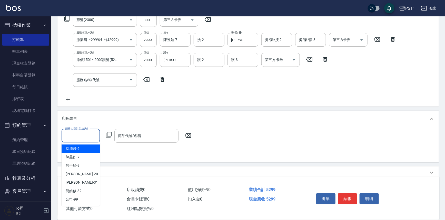
click at [80, 148] on div "[PERSON_NAME]6" at bounding box center [80, 149] width 38 height 8
type input "[PERSON_NAME]6"
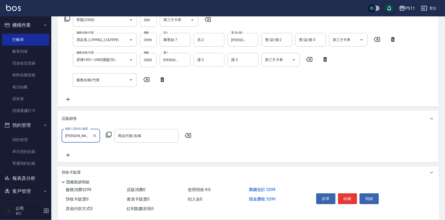
click at [111, 136] on icon at bounding box center [109, 135] width 6 height 6
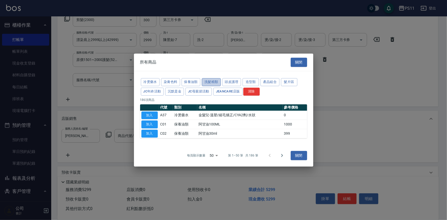
click at [203, 82] on button "洗髮精類" at bounding box center [211, 82] width 19 height 8
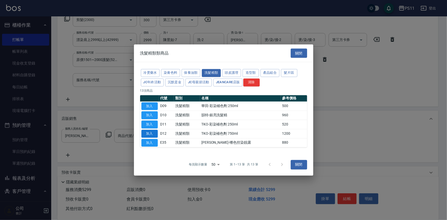
click at [156, 134] on button "加入" at bounding box center [149, 134] width 16 height 8
type input "TKO-彩染補色劑 750ml"
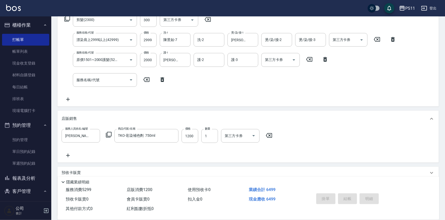
type input "[DATE] 17:35"
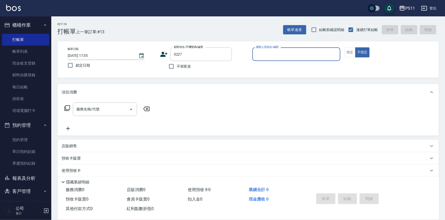
type input "[PERSON_NAME]/0920168319/0227"
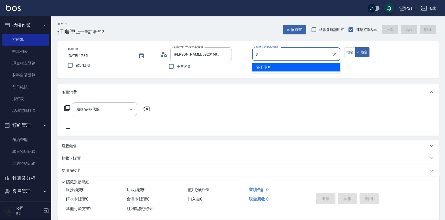
type input "[PERSON_NAME]-8"
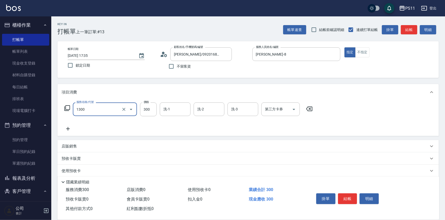
type input "洗髮300(1300)"
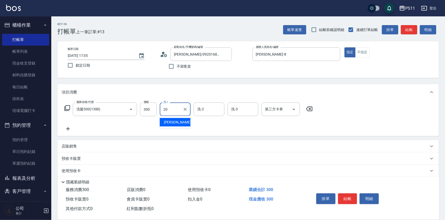
type input "[PERSON_NAME]-20"
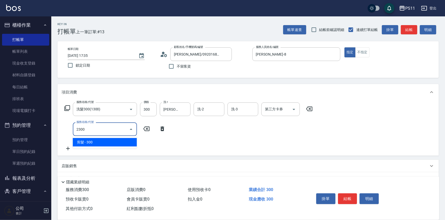
type input "剪髮(2300)"
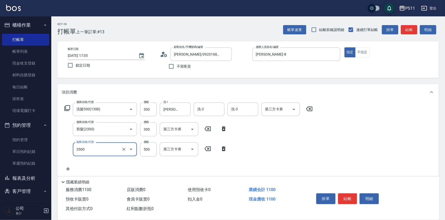
type input "補燙(3500)"
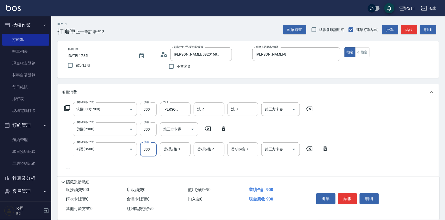
type input "300"
type input "[PERSON_NAME]-20"
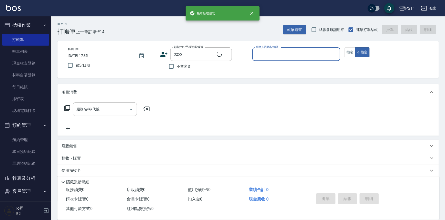
type input "[PERSON_NAME]/0958043134/3255"
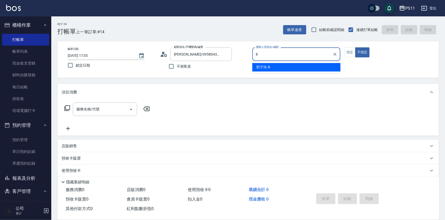
type input "[PERSON_NAME]-8"
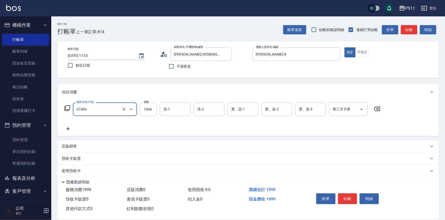
type input "1999以下燙髮(31999)"
type input "1500"
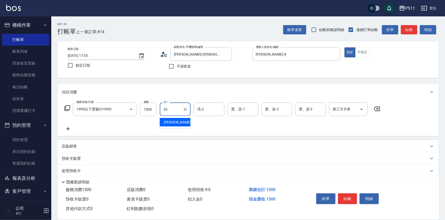
type input "[PERSON_NAME]-20"
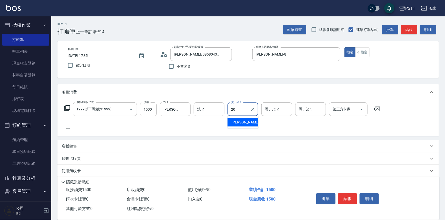
type input "[PERSON_NAME]-20"
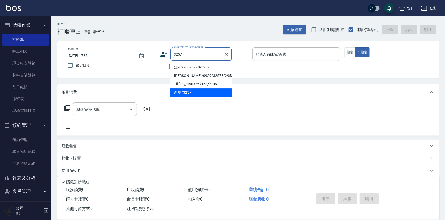
type input "江/0970670778/3257"
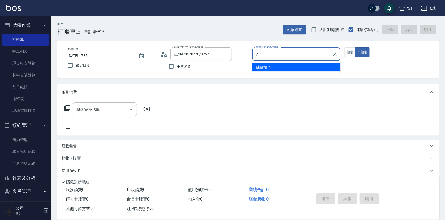
type input "陳昱如-7"
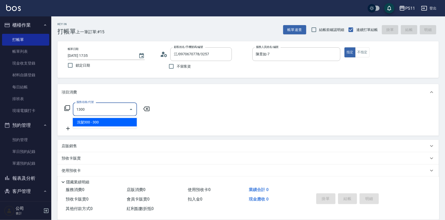
type input "洗髮300(1300)"
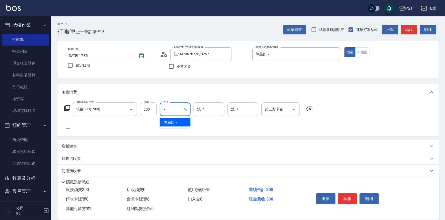
type input "陳昱如-7"
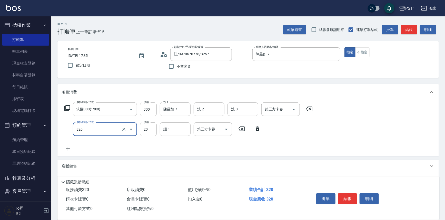
type input "潤絲(820)"
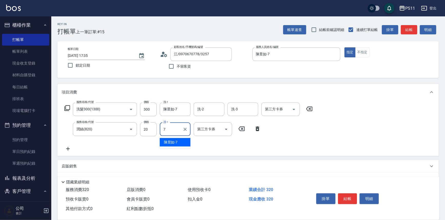
type input "陳昱如-7"
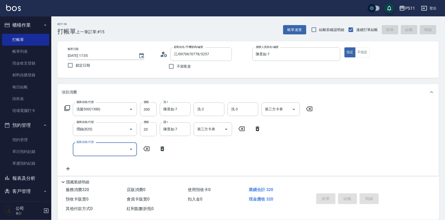
type input "[DATE] 17:37"
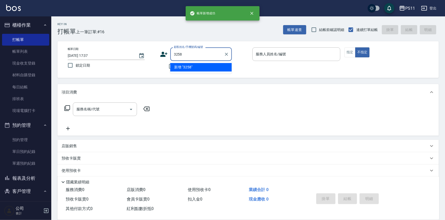
type input "3258"
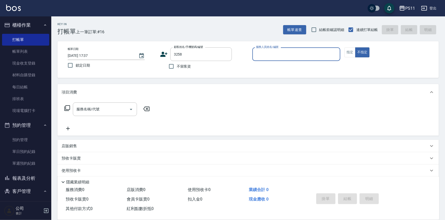
type input "7"
type input "[PERSON_NAME]/0928553593/3258"
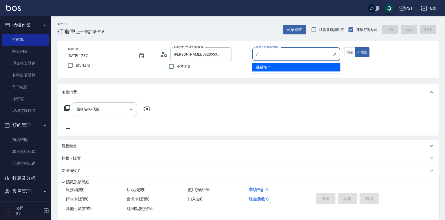
type input "陳昱如-7"
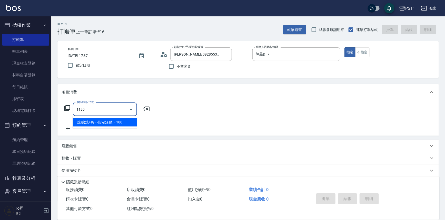
type input "洗髮(洗+剪不指定活動)(1180)"
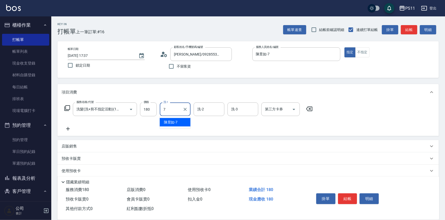
type input "陳昱如-7"
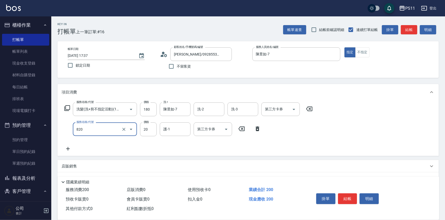
type input "潤絲(820)"
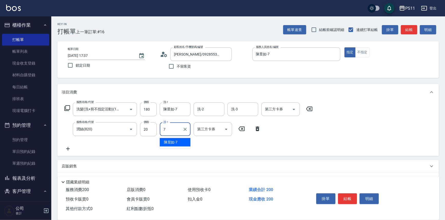
type input "陳昱如-7"
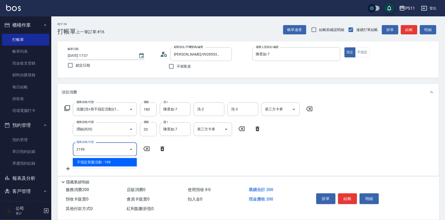
type input "不指定剪髮活動(2199)"
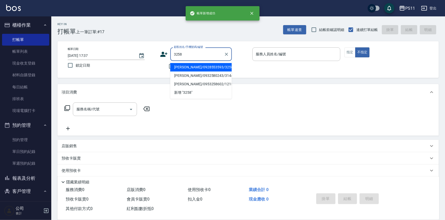
type input "[PERSON_NAME]/0928553593/3258"
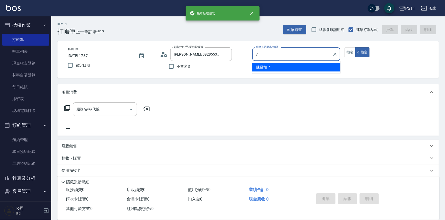
type input "陳昱如-7"
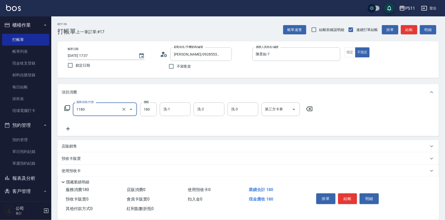
type input "洗髮(洗+剪不指定活動)(1180)"
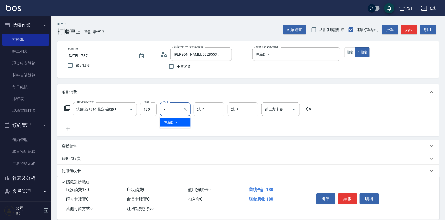
type input "陳昱如-7"
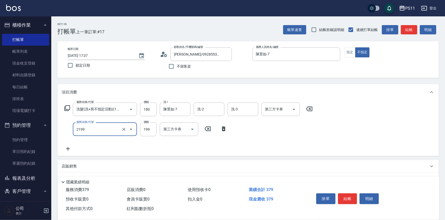
type input "不指定剪髮活動(2199)"
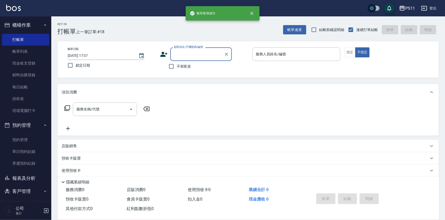
click at [41, 177] on button "報表及分析" at bounding box center [25, 178] width 47 height 13
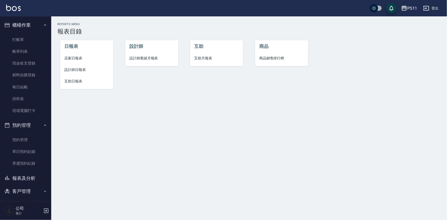
click at [79, 58] on span "店家日報表" at bounding box center [86, 58] width 45 height 5
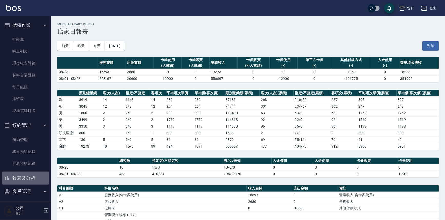
click at [27, 184] on button "報表及分析" at bounding box center [25, 178] width 47 height 13
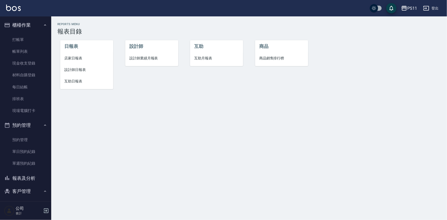
click at [87, 71] on span "設計師日報表" at bounding box center [86, 69] width 45 height 5
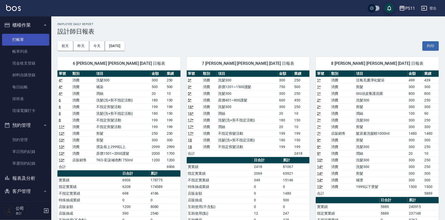
click at [24, 38] on link "打帳單" at bounding box center [25, 40] width 47 height 12
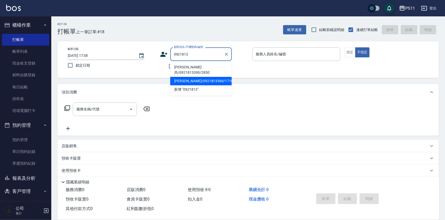
click at [185, 77] on li "[PERSON_NAME]/0921813360/1710" at bounding box center [200, 81] width 61 height 8
type input "[PERSON_NAME]/0921813360/1710"
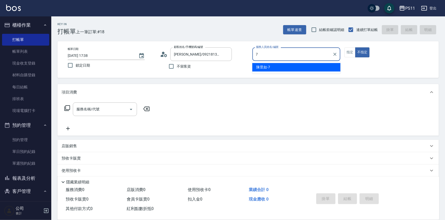
type input "陳昱如-7"
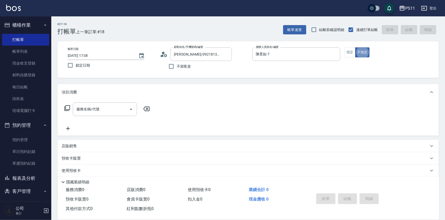
type button "false"
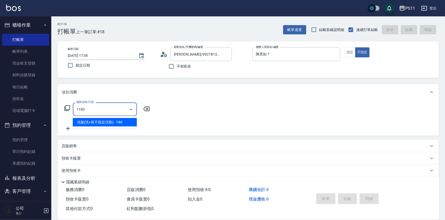
type input "洗髮(洗+剪不指定活動)(1180)"
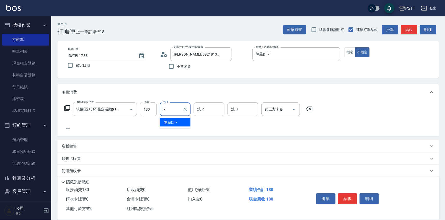
type input "陳昱如-7"
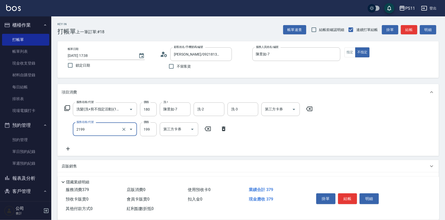
type input "不指定剪髮活動(2199)"
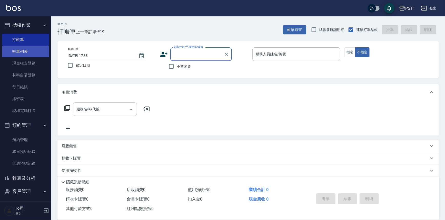
click at [40, 52] on link "帳單列表" at bounding box center [25, 52] width 47 height 12
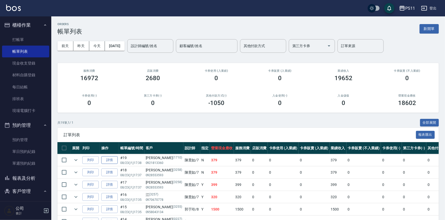
click at [114, 160] on link "詳情" at bounding box center [109, 160] width 16 height 8
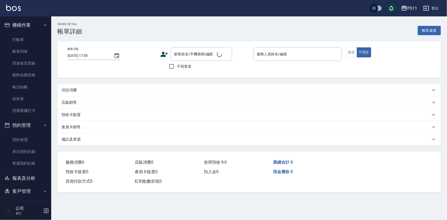
type input "陳昱如-7"
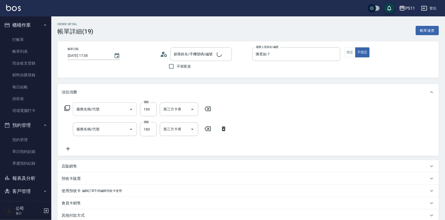
type input "不指定剪髮活動(2199)"
type input "洗髮(洗+剪不指定活動)(1180)"
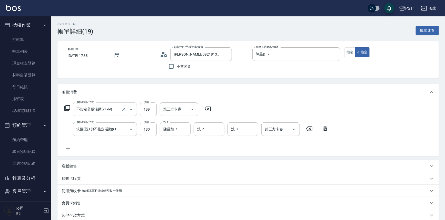
type input "[PERSON_NAME]/0921813360/1710"
click at [30, 51] on link "帳單列表" at bounding box center [25, 52] width 47 height 12
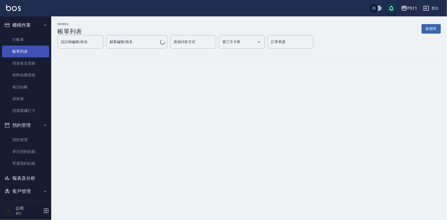
click at [29, 51] on link "帳單列表" at bounding box center [25, 52] width 47 height 12
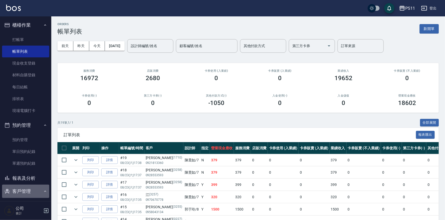
click at [29, 190] on button "客戶管理" at bounding box center [25, 191] width 47 height 13
click at [29, 188] on button "客戶管理" at bounding box center [25, 191] width 47 height 13
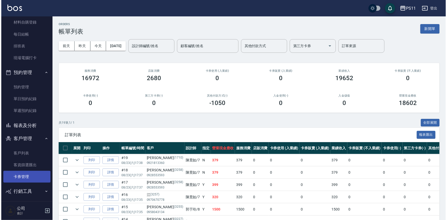
scroll to position [55, 0]
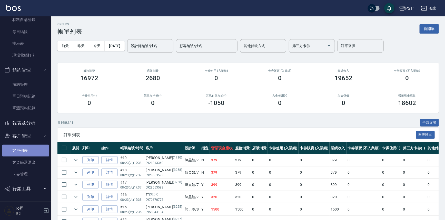
click at [29, 154] on link "客戶列表" at bounding box center [25, 151] width 47 height 12
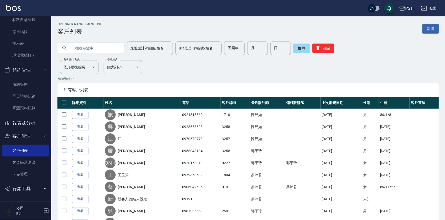
click at [89, 49] on input "text" at bounding box center [96, 48] width 48 height 14
type input "1710"
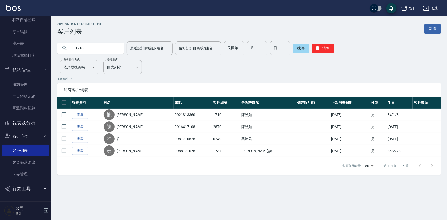
click at [82, 111] on link "查看" at bounding box center [80, 115] width 16 height 8
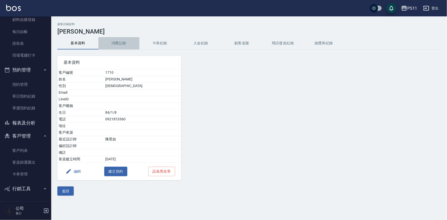
click at [125, 47] on button "消費記錄" at bounding box center [118, 43] width 41 height 12
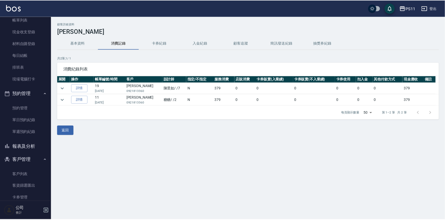
scroll to position [9, 0]
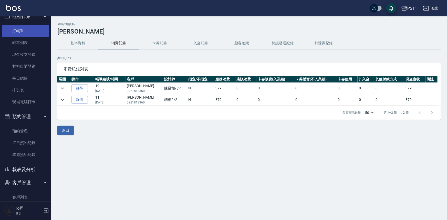
click at [25, 34] on link "打帳單" at bounding box center [25, 31] width 47 height 12
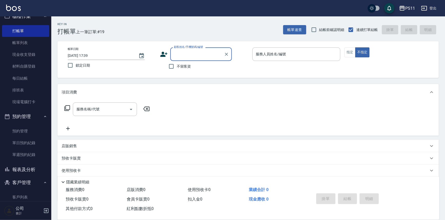
click at [26, 171] on button "報表及分析" at bounding box center [25, 169] width 47 height 13
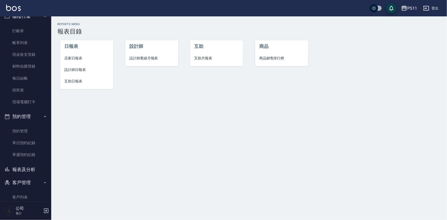
click at [69, 59] on span "店家日報表" at bounding box center [86, 58] width 45 height 5
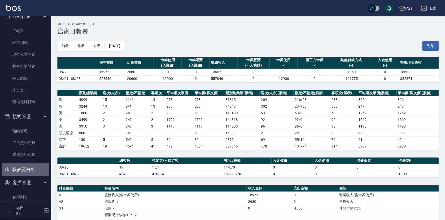
click at [42, 168] on button "報表及分析" at bounding box center [25, 169] width 47 height 13
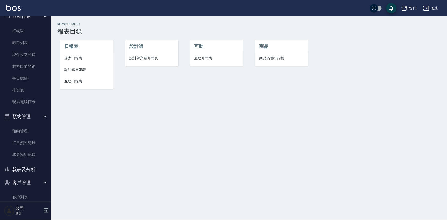
click at [82, 67] on li "設計師日報表" at bounding box center [86, 70] width 53 height 12
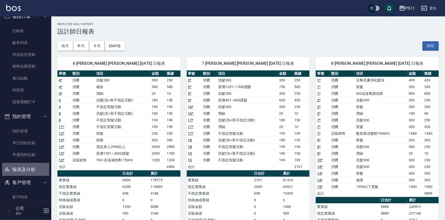
click at [39, 169] on button "報表及分析" at bounding box center [25, 169] width 47 height 13
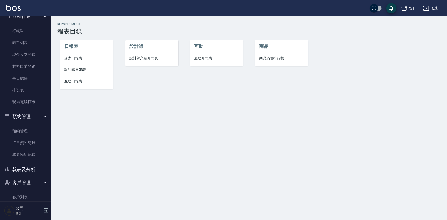
click at [26, 175] on button "報表及分析" at bounding box center [25, 169] width 47 height 13
click at [28, 172] on button "報表及分析" at bounding box center [25, 169] width 47 height 13
click at [78, 72] on li "設計師日報表" at bounding box center [86, 70] width 53 height 12
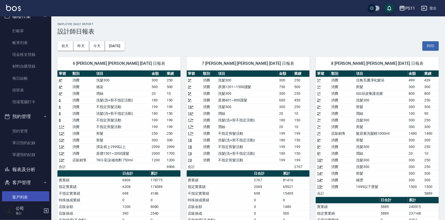
click at [32, 194] on link "客戶列表" at bounding box center [25, 197] width 47 height 12
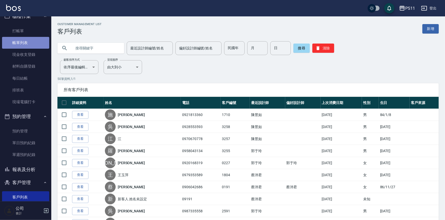
click at [33, 46] on link "帳單列表" at bounding box center [25, 43] width 47 height 12
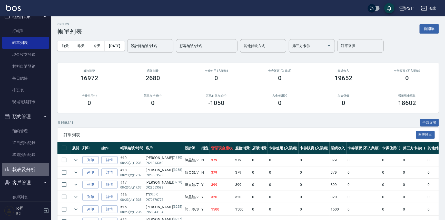
drag, startPoint x: 30, startPoint y: 170, endPoint x: 30, endPoint y: 164, distance: 5.9
click at [30, 170] on button "報表及分析" at bounding box center [25, 169] width 47 height 13
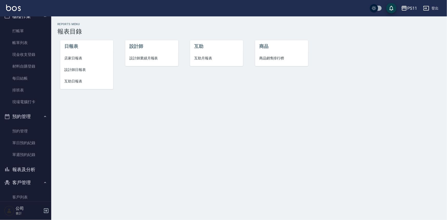
click at [65, 84] on span "互助日報表" at bounding box center [86, 81] width 45 height 5
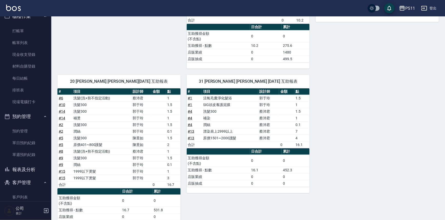
scroll to position [140, 0]
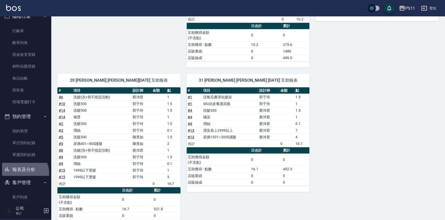
click at [23, 173] on button "報表及分析" at bounding box center [25, 169] width 47 height 13
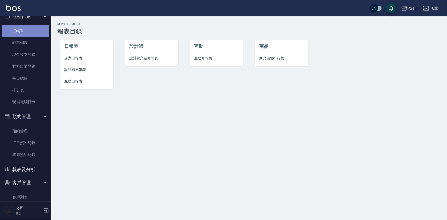
click at [26, 27] on link "打帳單" at bounding box center [25, 31] width 47 height 12
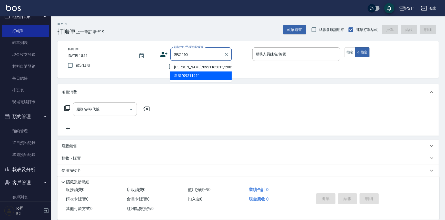
click at [200, 65] on li "[PERSON_NAME]/0921165015/2001" at bounding box center [200, 67] width 61 height 8
type input "[PERSON_NAME]/0921165015/2001"
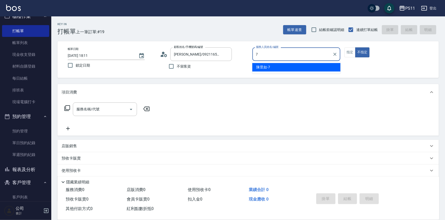
type input "陳昱如-7"
type button "false"
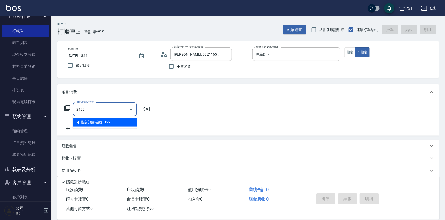
type input "不指定剪髮活動(2199)"
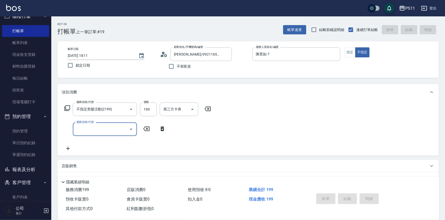
type input "[DATE] 18:12"
